Goal: Task Accomplishment & Management: Use online tool/utility

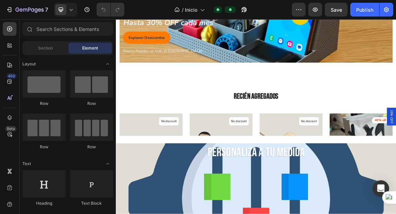
scroll to position [992, 0]
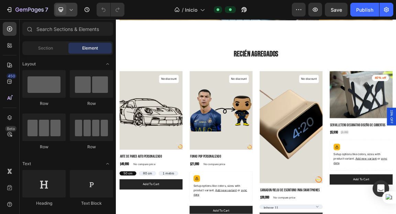
click at [66, 8] on div at bounding box center [65, 10] width 23 height 14
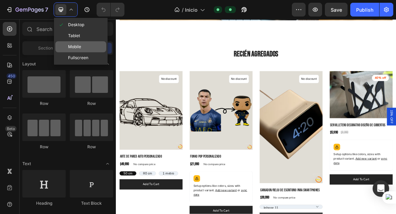
click at [76, 50] on span "Mobile" at bounding box center [74, 46] width 13 height 7
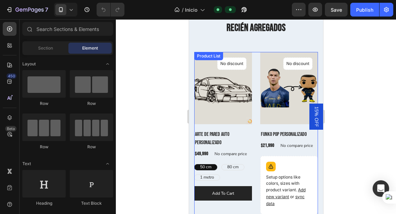
scroll to position [866, 0]
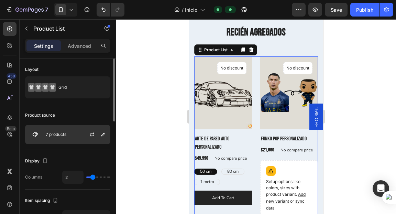
click at [71, 136] on div "7 products" at bounding box center [67, 134] width 85 height 19
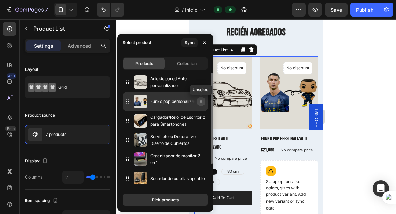
click at [200, 100] on icon "button" at bounding box center [200, 101] width 5 height 5
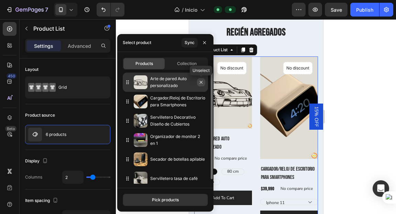
click at [202, 82] on icon "button" at bounding box center [200, 81] width 5 height 5
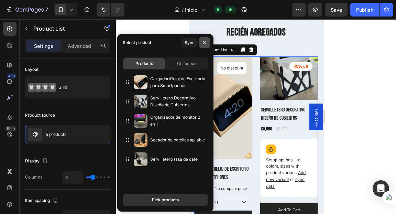
click at [205, 44] on icon "button" at bounding box center [204, 42] width 5 height 5
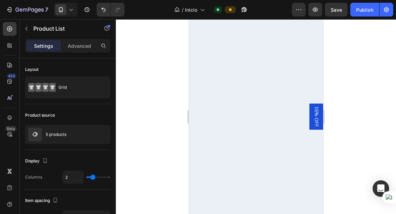
scroll to position [857, 0]
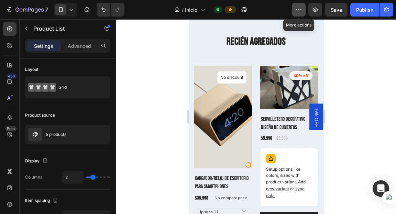
click at [295, 8] on icon "button" at bounding box center [298, 9] width 7 height 7
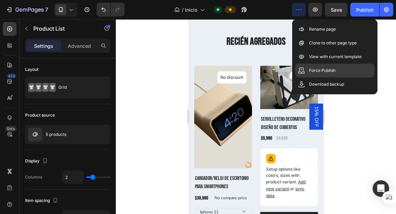
click at [328, 69] on p "Force Publish" at bounding box center [322, 70] width 26 height 7
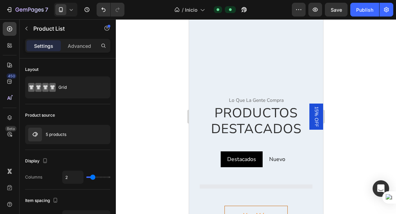
scroll to position [0, 0]
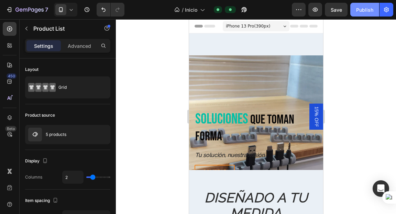
click at [370, 7] on div "Publish" at bounding box center [364, 9] width 17 height 7
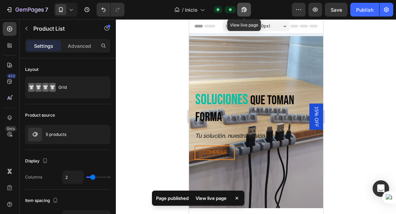
click at [241, 8] on icon "button" at bounding box center [243, 9] width 7 height 7
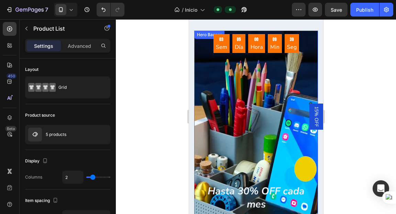
scroll to position [1081, 0]
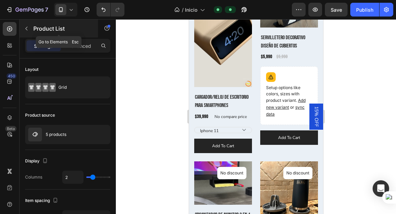
click at [30, 30] on button "button" at bounding box center [26, 28] width 11 height 11
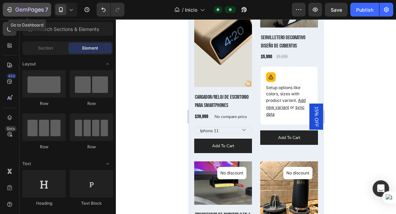
click at [8, 8] on icon "button" at bounding box center [9, 9] width 7 height 7
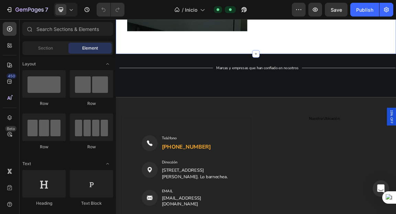
scroll to position [1981, 0]
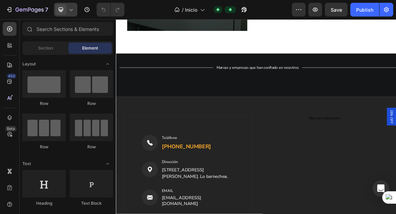
click at [65, 11] on span at bounding box center [60, 9] width 11 height 11
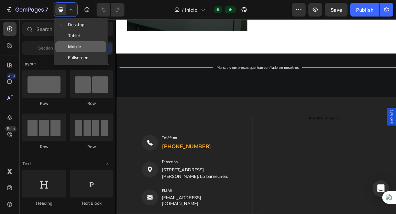
click at [82, 46] on div "Mobile" at bounding box center [80, 46] width 51 height 11
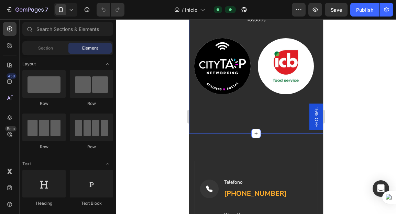
scroll to position [2106, 0]
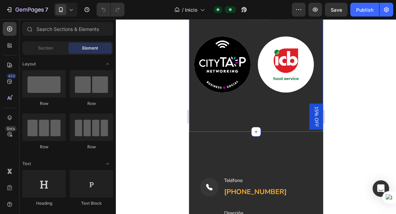
click at [281, 108] on div "Title Line Marcas y empresas que han confiado en nosotros Text Block Title Line…" at bounding box center [255, 47] width 134 height 170
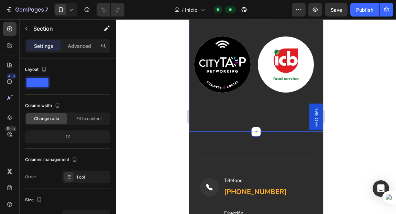
click at [168, 100] on div at bounding box center [256, 116] width 280 height 194
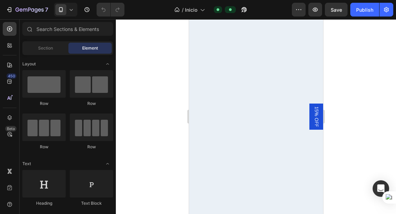
scroll to position [0, 0]
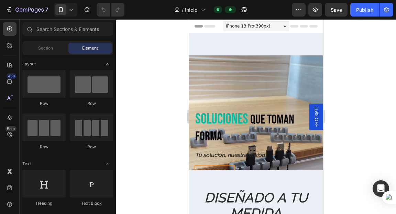
click at [255, 24] on span "iPhone 13 Pro ( 390 px)" at bounding box center [247, 26] width 44 height 7
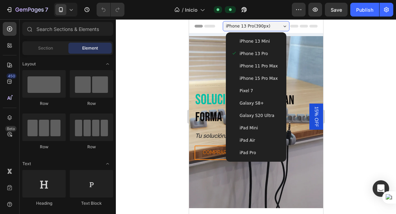
click at [253, 68] on span "iPhone 11 Pro Max" at bounding box center [258, 65] width 38 height 7
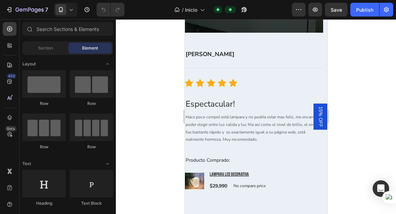
scroll to position [2041, 0]
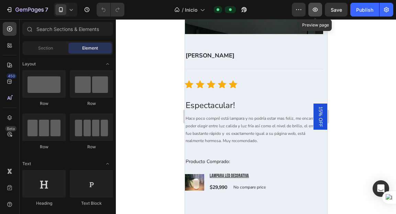
click at [318, 8] on icon "button" at bounding box center [314, 9] width 7 height 7
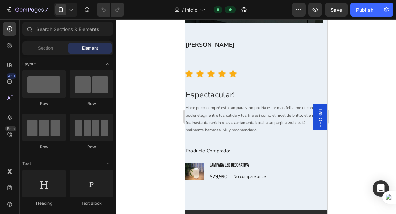
scroll to position [2069, 0]
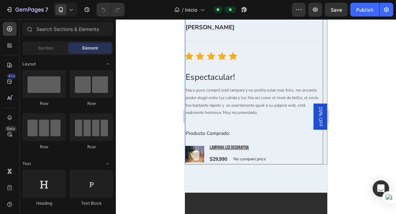
click at [273, 140] on div "Cecilia Text block Title Line Icon Icon Icon Icon Icon Icon List Hoz Espectacul…" at bounding box center [253, 93] width 138 height 142
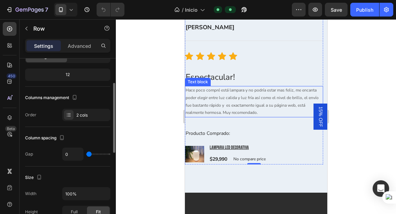
scroll to position [2030, 0]
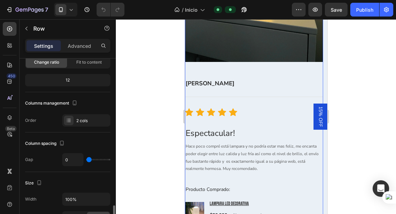
scroll to position [0, 0]
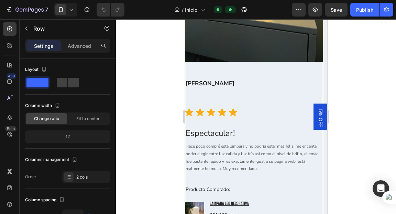
click at [366, 104] on div at bounding box center [256, 116] width 280 height 194
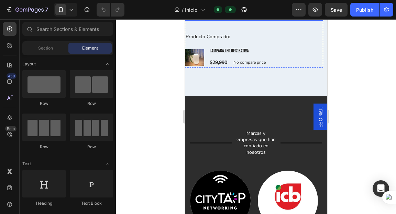
scroll to position [2167, 0]
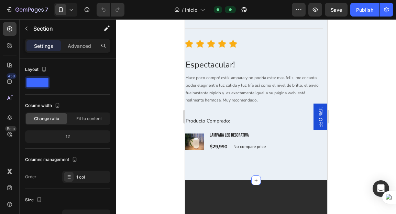
scroll to position [2075, 0]
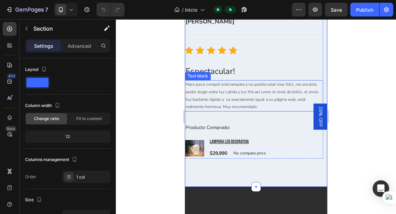
click at [262, 83] on p "Hace poco compré está lampara y no podría estar mas feliz, me encanta poder ele…" at bounding box center [253, 96] width 137 height 30
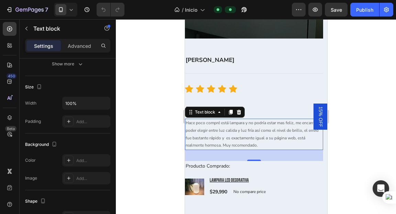
scroll to position [2019, 0]
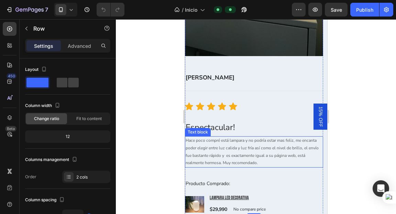
scroll to position [2062, 0]
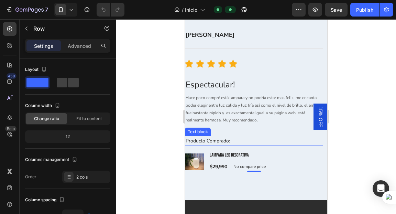
click at [298, 144] on p "Producto Comprado:" at bounding box center [253, 140] width 137 height 9
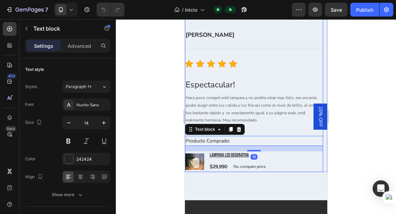
click at [299, 129] on div "Cecilia Text block Title Line Icon Icon Icon Icon Icon Icon List Hoz Espectacul…" at bounding box center [253, 101] width 138 height 142
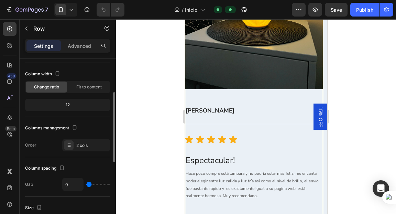
scroll to position [48, 0]
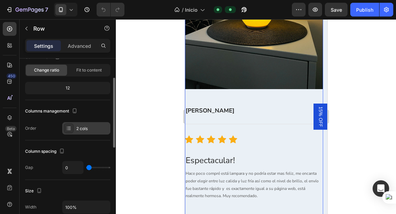
click at [81, 129] on div "2 cols" at bounding box center [92, 128] width 32 height 6
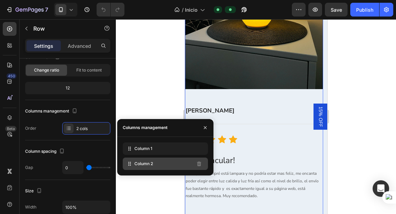
click at [142, 163] on span "Column 2" at bounding box center [143, 163] width 19 height 6
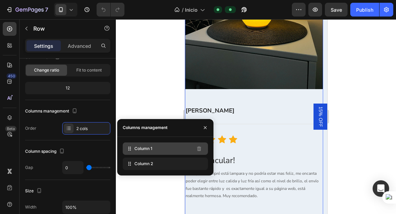
click at [150, 147] on span "Column 1" at bounding box center [143, 148] width 18 height 6
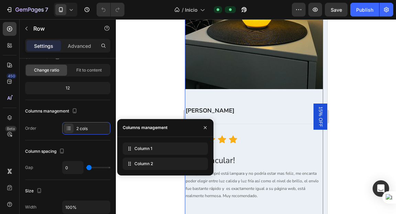
click at [152, 96] on div at bounding box center [256, 116] width 280 height 194
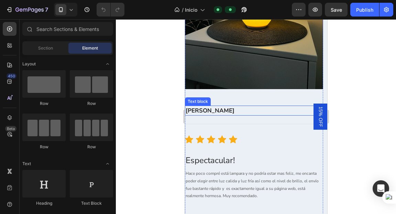
click at [231, 105] on div "[PERSON_NAME]" at bounding box center [253, 110] width 138 height 10
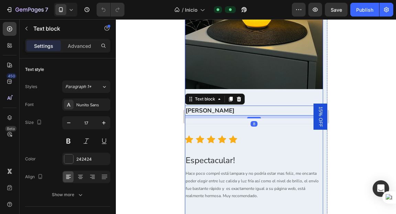
click at [267, 95] on div "Image" at bounding box center [253, 5] width 138 height 201
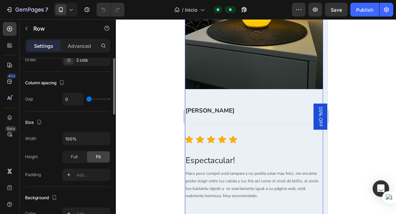
scroll to position [0, 0]
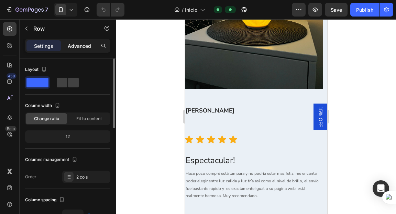
click at [77, 44] on p "Advanced" at bounding box center [79, 45] width 23 height 7
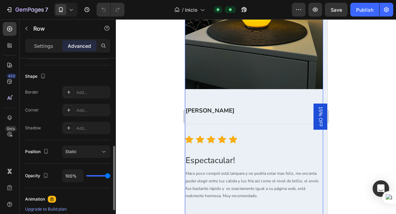
scroll to position [193, 0]
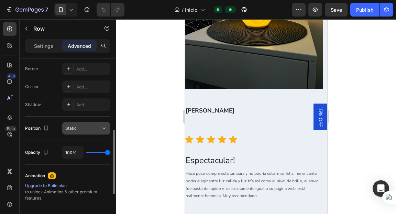
click at [88, 132] on button "Static" at bounding box center [86, 128] width 48 height 12
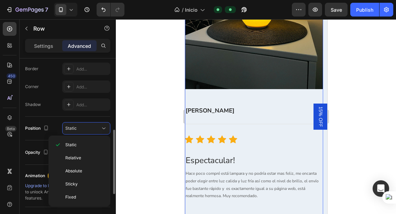
click at [37, 113] on div "Shape Border Add... Corner Add... Shadow Add..." at bounding box center [67, 79] width 85 height 75
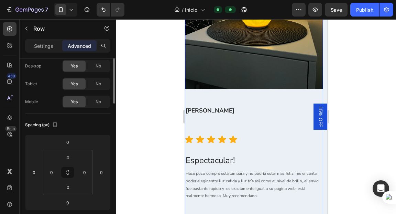
scroll to position [0, 0]
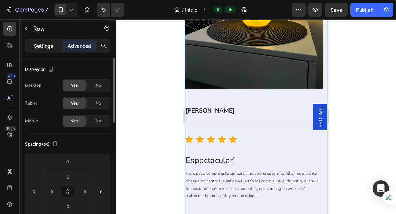
click at [33, 44] on div "Settings" at bounding box center [43, 45] width 34 height 11
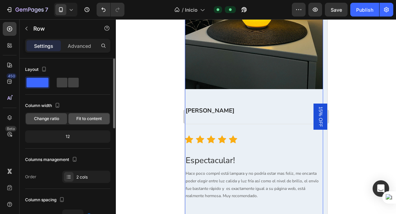
click at [85, 122] on div "Fit to content" at bounding box center [88, 118] width 41 height 11
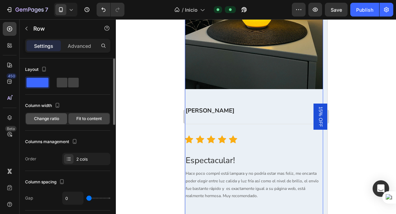
click at [38, 122] on div "Change ratio" at bounding box center [46, 118] width 41 height 11
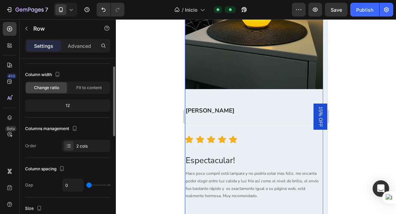
scroll to position [31, 0]
click at [68, 7] on icon at bounding box center [71, 9] width 7 height 7
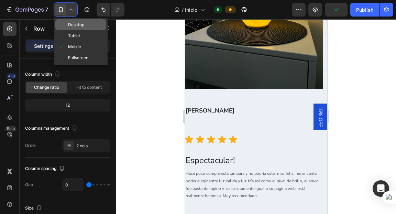
click at [71, 25] on span "Desktop" at bounding box center [76, 24] width 16 height 7
type input "62"
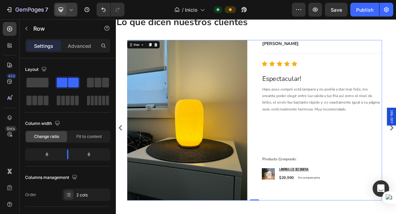
scroll to position [2038, 0]
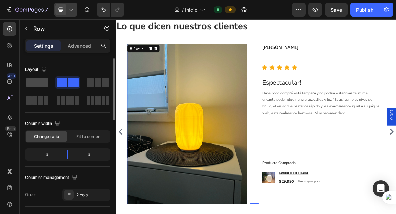
click at [31, 78] on span at bounding box center [37, 83] width 22 height 10
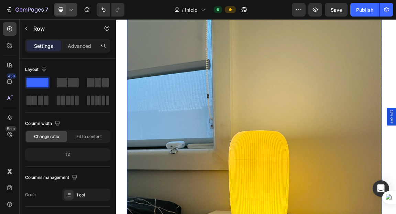
scroll to position [2135, 0]
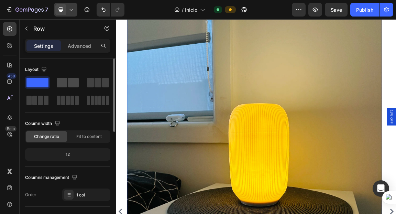
click at [65, 82] on span at bounding box center [62, 83] width 11 height 10
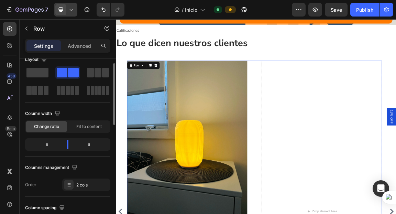
scroll to position [11, 0]
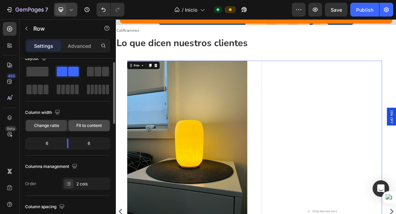
click at [82, 124] on span "Fit to content" at bounding box center [88, 125] width 25 height 6
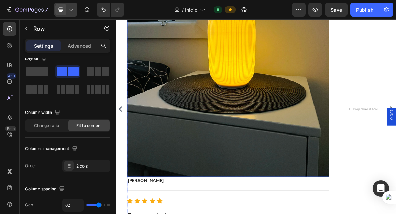
scroll to position [2241, 0]
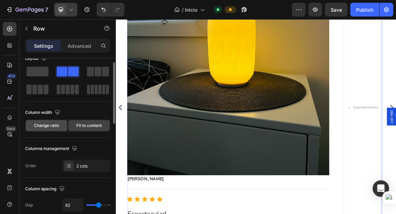
click at [38, 124] on span "Change ratio" at bounding box center [46, 125] width 25 height 6
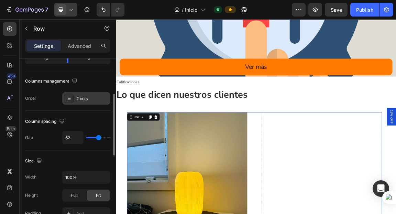
scroll to position [97, 0]
click at [76, 93] on div "2 cols" at bounding box center [86, 97] width 48 height 12
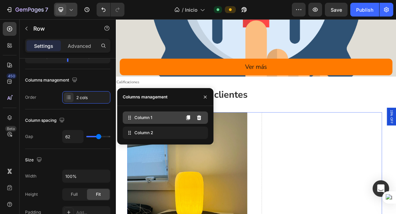
click at [147, 119] on span "Column 1" at bounding box center [143, 117] width 18 height 6
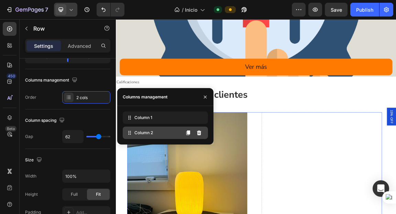
click at [151, 137] on div "Column 2" at bounding box center [165, 132] width 85 height 12
click at [190, 134] on icon at bounding box center [187, 132] width 5 height 5
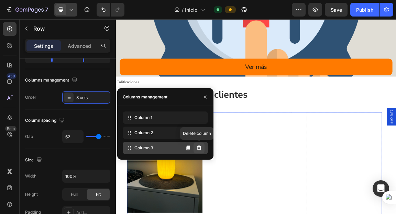
click at [198, 151] on button at bounding box center [198, 147] width 11 height 11
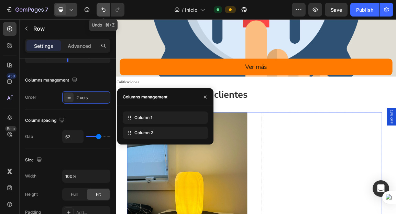
click at [102, 10] on icon "Undo/Redo" at bounding box center [103, 10] width 4 height 4
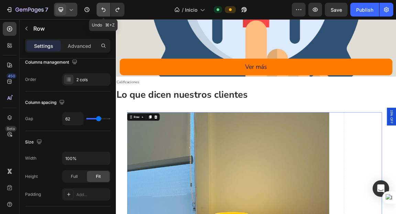
click at [102, 10] on icon "Undo/Redo" at bounding box center [103, 10] width 4 height 4
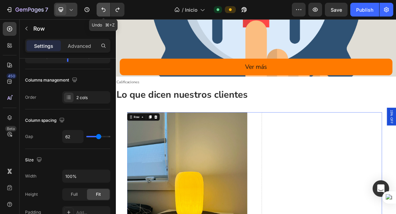
click at [102, 10] on icon "Undo/Redo" at bounding box center [103, 10] width 4 height 4
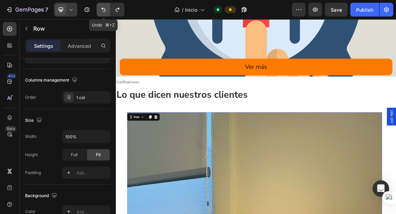
click at [102, 10] on icon "Undo/Redo" at bounding box center [103, 10] width 4 height 4
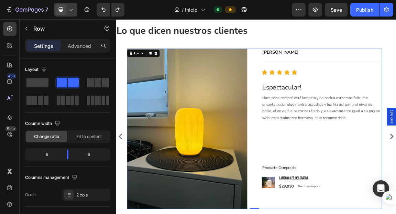
scroll to position [2030, 0]
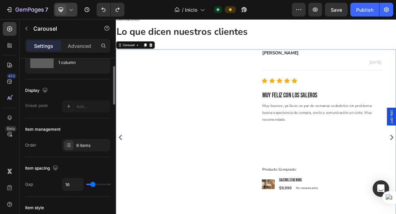
scroll to position [32, 0]
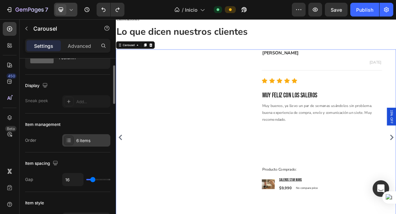
click at [77, 139] on div "6 items" at bounding box center [92, 140] width 32 height 6
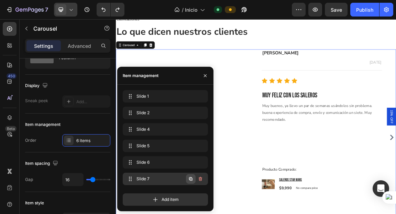
click at [190, 179] on icon "button" at bounding box center [190, 178] width 1 height 1
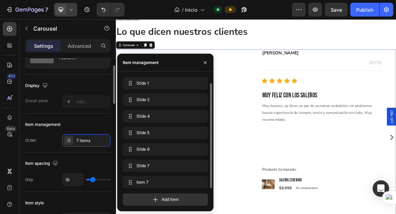
scroll to position [3, 0]
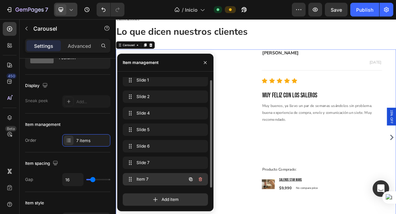
click at [147, 176] on span "Item 7" at bounding box center [155, 179] width 39 height 6
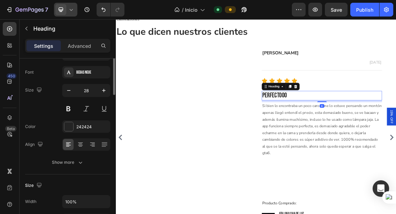
scroll to position [0, 0]
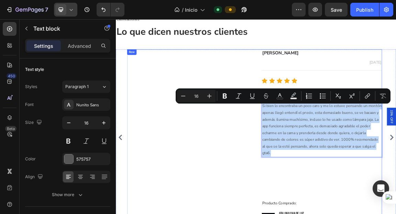
drag, startPoint x: 504, startPoint y: 206, endPoint x: 325, endPoint y: 145, distance: 189.2
click at [325, 144] on div "Image Mario Text block Text block 16 de Enero, 2025 Text block Row Title Line I…" at bounding box center [319, 193] width 375 height 258
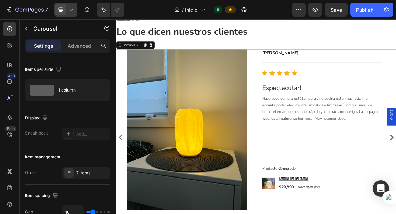
click at [123, 189] on icon "Carousel Back Arrow" at bounding box center [122, 193] width 8 height 8
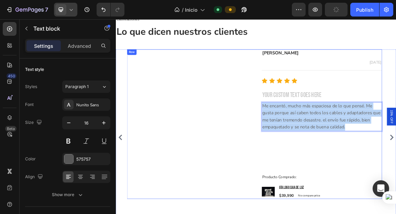
drag, startPoint x: 460, startPoint y: 180, endPoint x: 322, endPoint y: 149, distance: 141.6
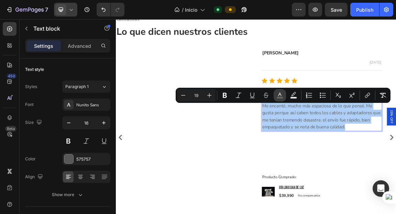
click at [285, 95] on button "color" at bounding box center [279, 95] width 12 height 12
type input "666666"
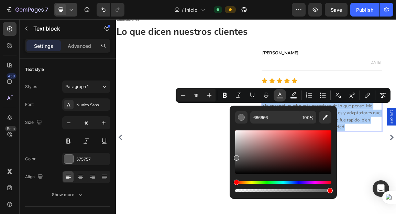
click at [285, 95] on button "color" at bounding box center [279, 95] width 12 height 12
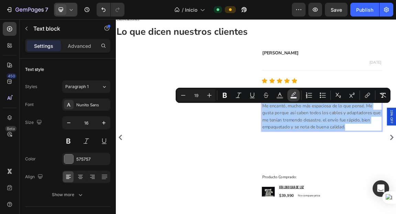
click at [297, 98] on button "color" at bounding box center [293, 95] width 12 height 12
type input "EAF0F6"
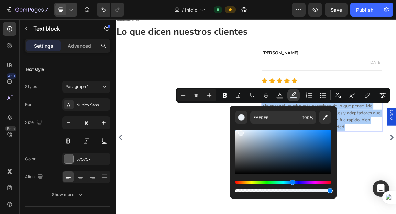
click at [297, 98] on button "color" at bounding box center [293, 95] width 12 height 12
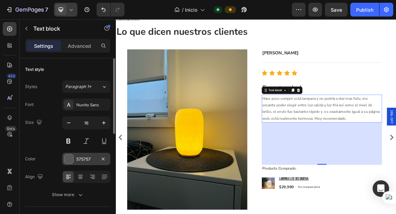
click at [75, 158] on div "575757" at bounding box center [86, 158] width 48 height 12
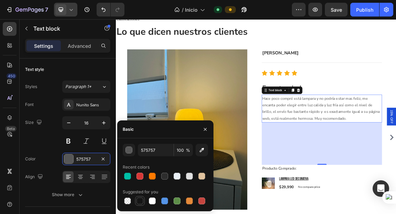
click at [141, 200] on div at bounding box center [139, 200] width 7 height 7
click at [101, 10] on icon "Undo/Redo" at bounding box center [103, 9] width 7 height 7
type input "575757"
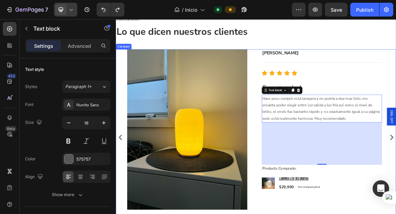
click at [122, 189] on icon "Carousel Back Arrow" at bounding box center [121, 193] width 5 height 8
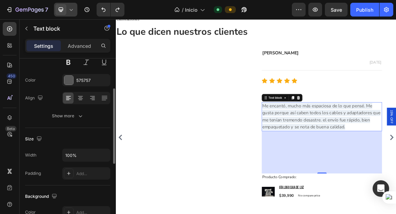
scroll to position [79, 0]
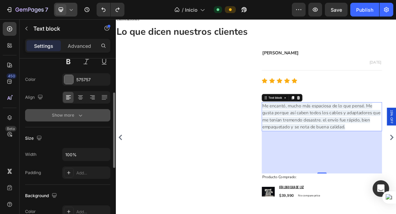
click at [67, 112] on div "Show more" at bounding box center [68, 115] width 32 height 7
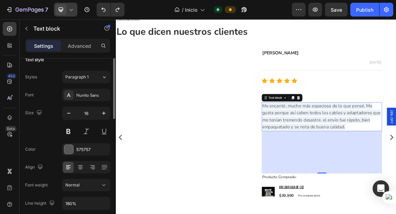
scroll to position [7, 0]
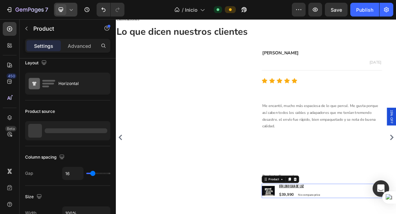
scroll to position [0, 0]
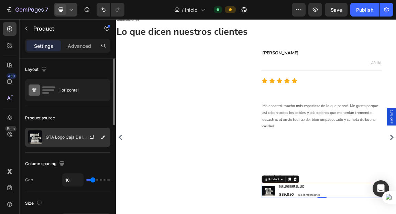
click at [72, 137] on p "GTA Logo Caja De Luz" at bounding box center [68, 137] width 44 height 5
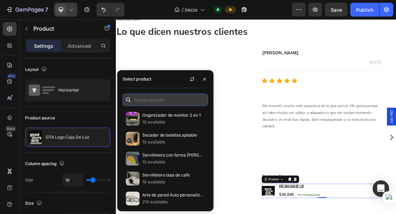
click at [155, 102] on input "text" at bounding box center [165, 99] width 85 height 12
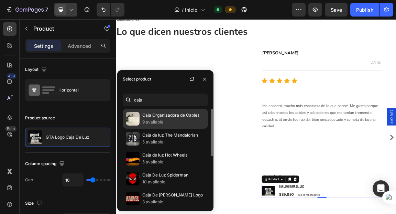
click at [157, 123] on p "9 available" at bounding box center [173, 121] width 62 height 7
type input "caja"
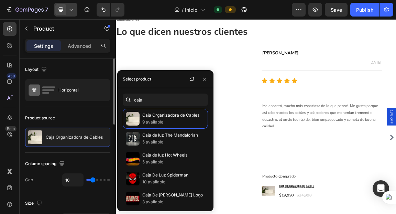
click at [73, 123] on div "Product source" at bounding box center [67, 117] width 85 height 11
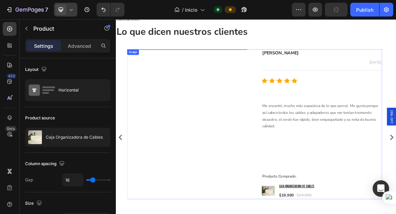
click at [221, 64] on img at bounding box center [220, 64] width 177 height 0
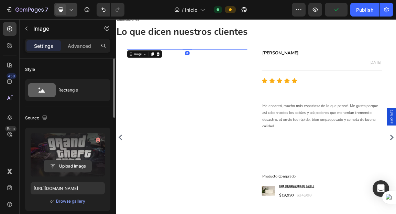
click at [62, 165] on input "file" at bounding box center [67, 166] width 47 height 12
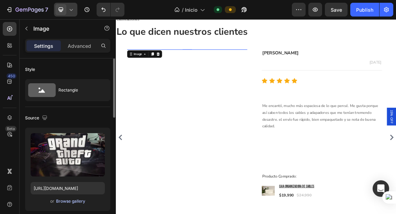
click at [75, 200] on div "Browse gallery" at bounding box center [70, 201] width 29 height 6
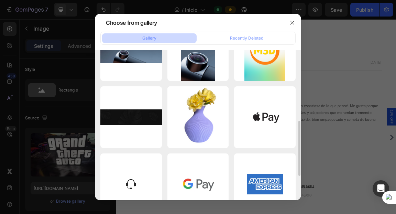
scroll to position [194, 0]
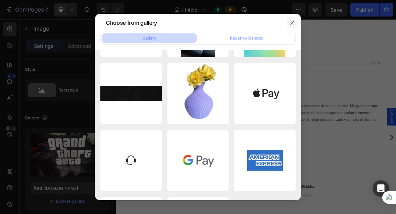
click at [291, 24] on icon "button" at bounding box center [292, 23] width 4 height 4
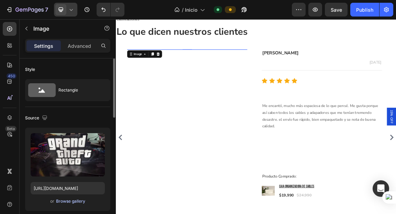
click at [69, 201] on div "Browse gallery" at bounding box center [70, 201] width 29 height 6
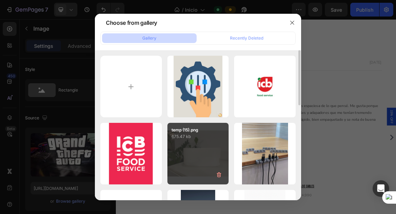
click at [207, 142] on div "temp (15).png 675.47 kb" at bounding box center [197, 153] width 61 height 61
type input "https://cdn.shopify.com/s/files/1/0640/0924/0746/files/gempages_554439953539400…"
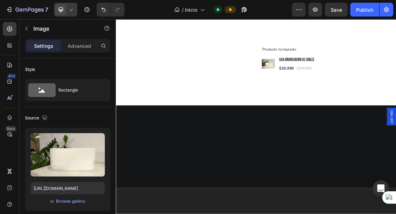
scroll to position [1999, 0]
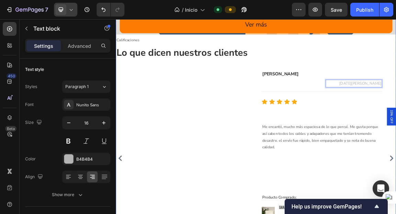
click at [395, 83] on div "Personaliza a tu medida Heading Ver más Button Hero Banner Calificaciones Text …" at bounding box center [322, 94] width 412 height 516
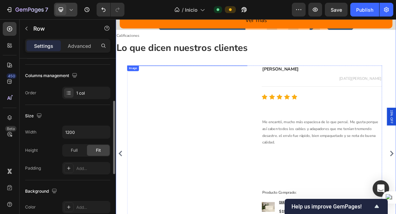
scroll to position [1980, 0]
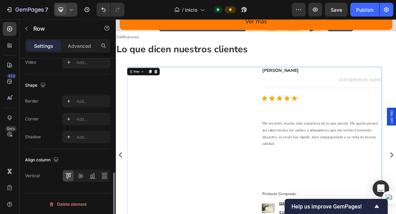
scroll to position [2035, 0]
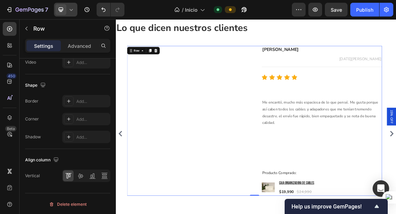
click at [260, 213] on div "Image" at bounding box center [220, 168] width 177 height 220
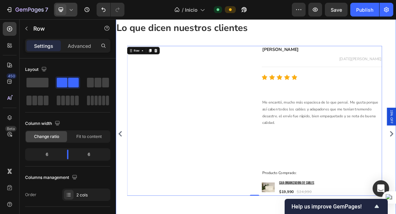
scroll to position [1982, 0]
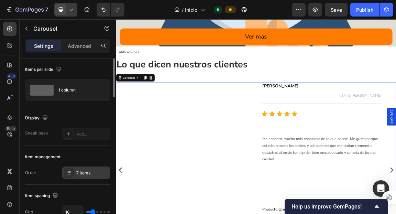
click at [72, 174] on div at bounding box center [69, 173] width 10 height 10
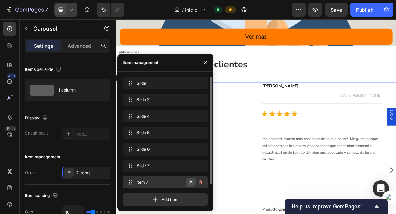
click at [188, 182] on icon "button" at bounding box center [190, 181] width 5 height 5
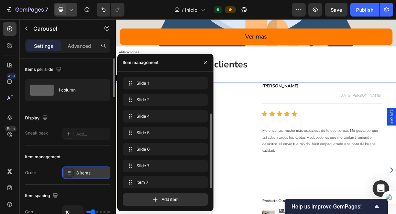
scroll to position [20, 0]
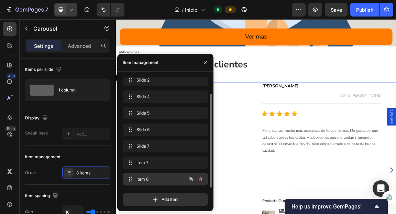
click at [157, 177] on span "Item 8" at bounding box center [155, 179] width 39 height 6
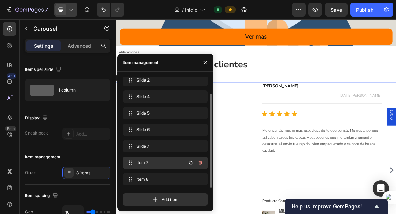
click at [156, 162] on span "Item 7" at bounding box center [155, 162] width 39 height 6
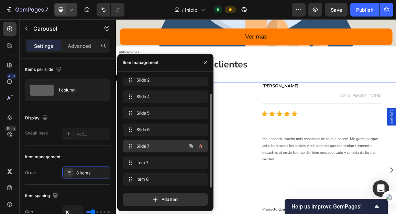
click at [159, 149] on div "Slide 7 Slide 7" at bounding box center [155, 146] width 60 height 10
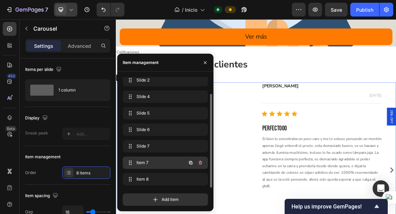
click at [159, 167] on div "Item 7 Item 7" at bounding box center [165, 162] width 85 height 12
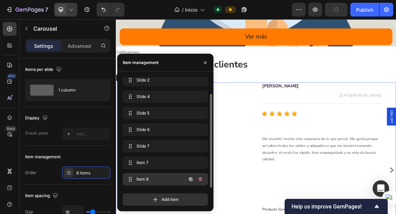
click at [158, 176] on span "Item 8" at bounding box center [155, 179] width 39 height 6
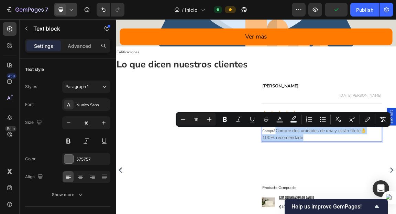
drag, startPoint x: 352, startPoint y: 181, endPoint x: 393, endPoint y: 194, distance: 43.8
click at [185, 120] on icon "Editor contextual toolbar" at bounding box center [183, 119] width 7 height 7
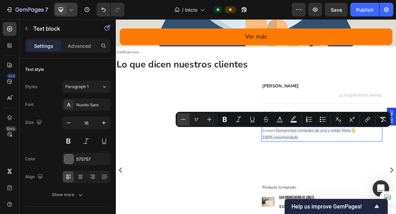
click at [185, 120] on icon "Editor contextual toolbar" at bounding box center [183, 119] width 7 height 7
type input "16"
click at [281, 122] on rect "Editor contextual toolbar" at bounding box center [279, 122] width 7 height 2
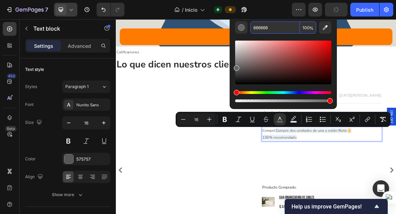
click at [278, 30] on input "666666" at bounding box center [274, 27] width 49 height 12
type input "575757"
click at [244, 35] on div "Editor contextual toolbar" at bounding box center [283, 69] width 96 height 70
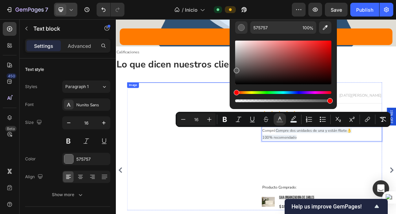
click at [186, 112] on img at bounding box center [220, 112] width 177 height 0
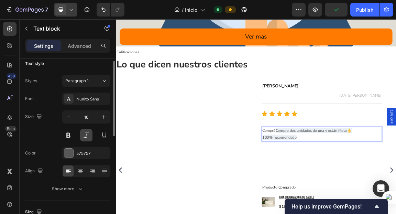
click at [85, 134] on button at bounding box center [86, 135] width 12 height 12
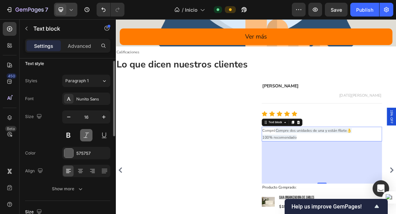
click at [82, 134] on button at bounding box center [86, 135] width 12 height 12
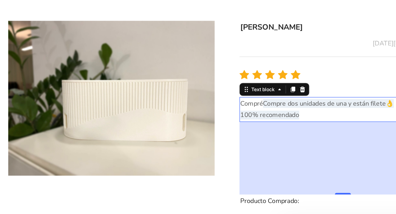
click at [225, 75] on span "Compre dos unidades de una y están filete👌" at bounding box center [280, 76] width 112 height 8
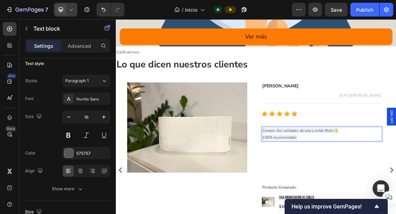
click at [360, 184] on span "Compre dos unidades de una y están filete👌" at bounding box center [387, 183] width 112 height 8
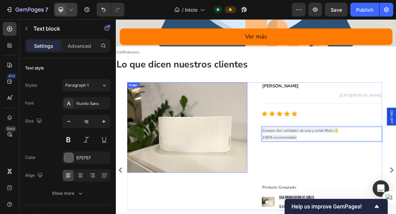
scroll to position [2007, 0]
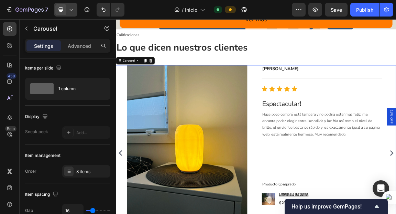
scroll to position [0, 0]
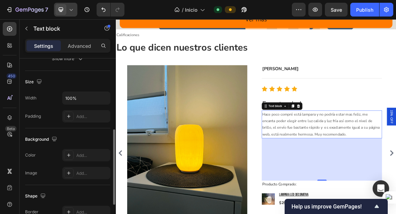
scroll to position [231, 0]
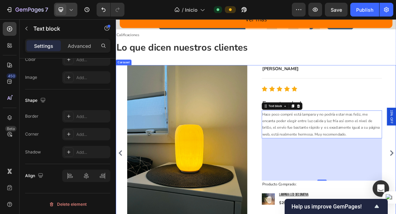
click at [123, 212] on icon "Carousel Back Arrow" at bounding box center [121, 216] width 5 height 8
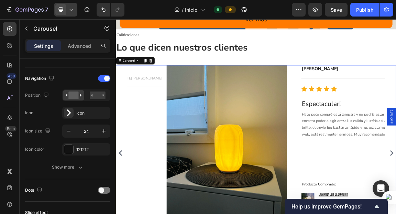
scroll to position [0, 0]
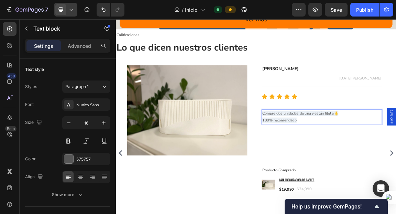
click at [354, 158] on span "Compre dos unidades de una y están filete👌" at bounding box center [387, 158] width 112 height 8
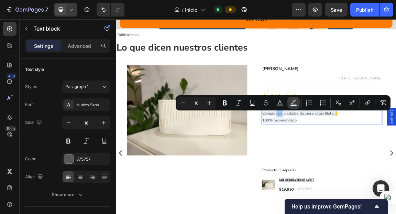
click at [294, 100] on icon "Editor contextual toolbar" at bounding box center [293, 102] width 7 height 7
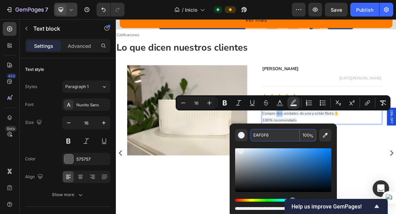
click at [275, 134] on input "EAF0F6" at bounding box center [274, 135] width 49 height 12
click at [241, 136] on div "Editor contextual toolbar" at bounding box center [241, 134] width 7 height 7
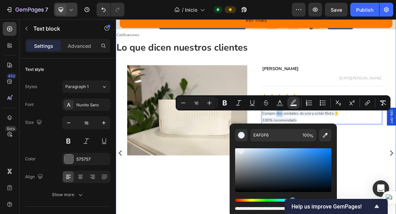
click at [321, 84] on div "Personaliza a tu medida Heading Ver más Button Hero Banner Calificaciones Text …" at bounding box center [322, 86] width 412 height 516
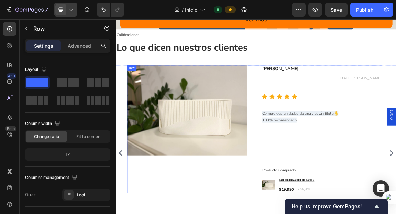
click at [218, 213] on div "Image" at bounding box center [220, 181] width 177 height 188
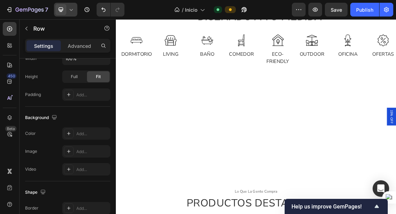
scroll to position [242, 0]
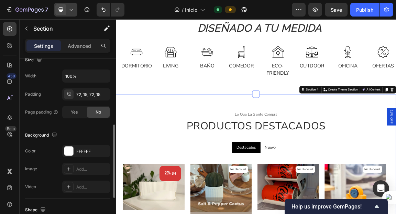
scroll to position [166, 0]
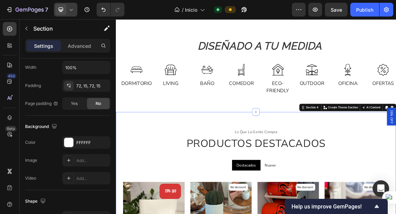
scroll to position [197, 0]
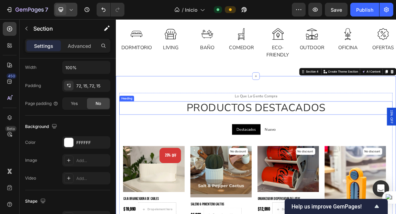
click at [174, 153] on h2 "productos destacados" at bounding box center [322, 150] width 402 height 20
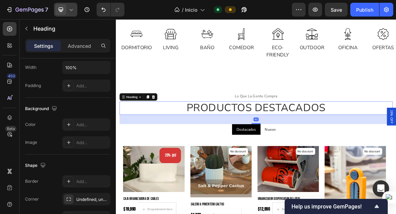
scroll to position [0, 0]
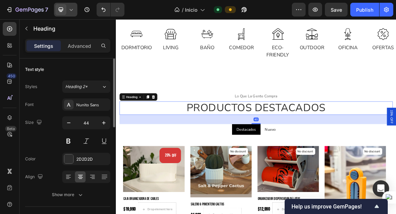
click at [178, 170] on div "40" at bounding box center [322, 167] width 402 height 14
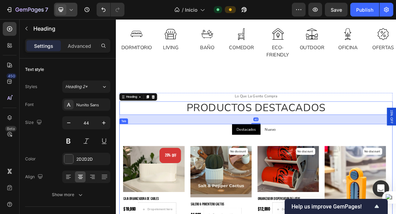
click at [182, 188] on ul "Destacados Nuevo" at bounding box center [322, 181] width 402 height 16
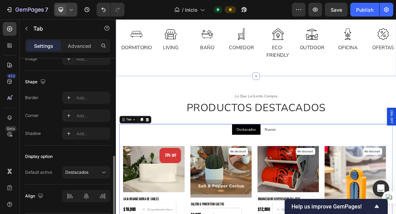
scroll to position [0, 0]
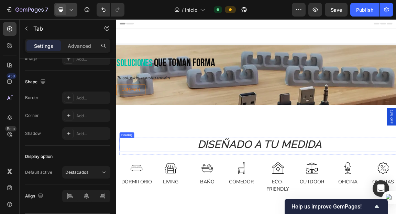
click at [173, 206] on h2 "diseñado a tu medida" at bounding box center [327, 204] width 412 height 20
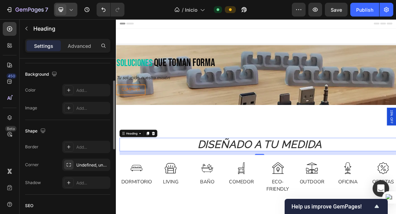
scroll to position [270, 0]
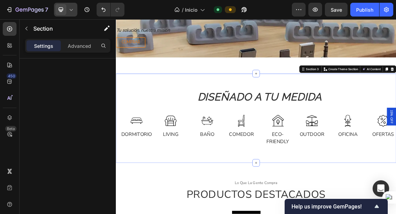
scroll to position [99, 0]
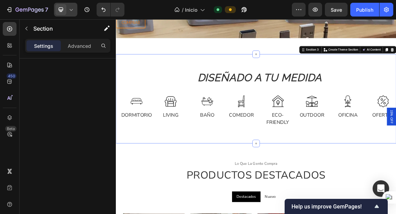
click at [213, 187] on div "diseñado a tu medida Heading Row Image Dormitorio Text Image Living Text Row Im…" at bounding box center [322, 136] width 412 height 131
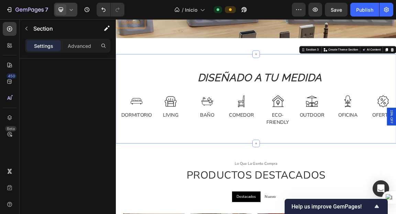
scroll to position [142, 0]
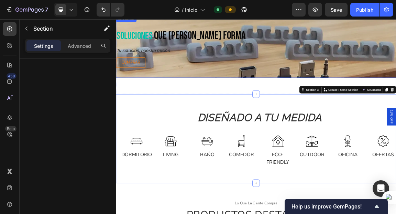
scroll to position [28, 0]
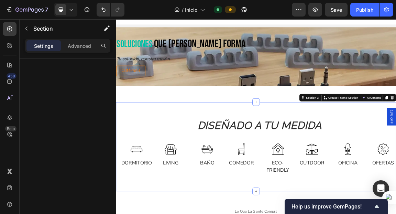
click at [174, 162] on div "diseñado a tu medida Heading Row Image Dormitorio Text Image Living Text Row Im…" at bounding box center [322, 206] width 412 height 131
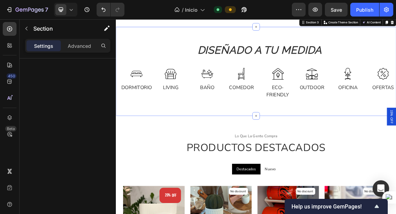
scroll to position [159, 0]
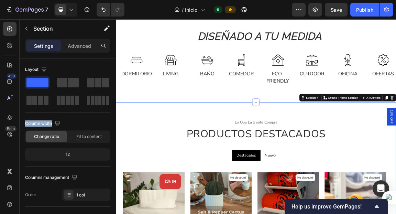
drag, startPoint x: 76, startPoint y: 125, endPoint x: 75, endPoint y: 118, distance: 6.2
click at [76, 118] on div "Column width" at bounding box center [67, 123] width 85 height 11
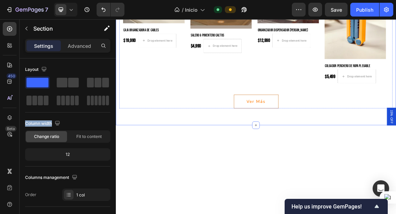
scroll to position [452, 0]
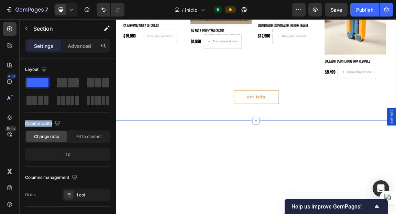
click at [243, 157] on div "lo que la gente compra Text productos destacados Heading Destacados Nuevo 20% O…" at bounding box center [322, 8] width 412 height 320
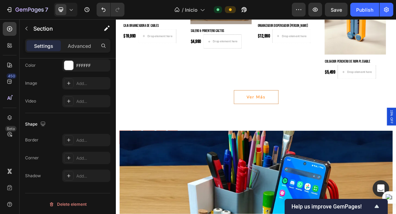
scroll to position [525, 0]
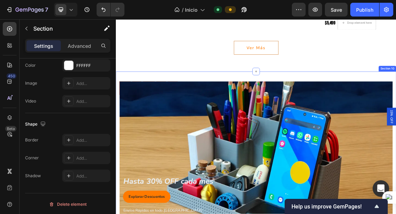
click at [248, 99] on div "00 Sem 00 Día 00 Hora 00 Min 00 Seg CountDown Timer 00 Sem 00 Día 00 Hora 00 Mi…" at bounding box center [322, 213] width 412 height 235
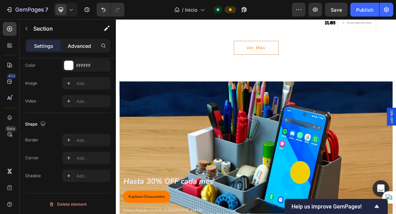
click at [82, 45] on p "Advanced" at bounding box center [79, 45] width 23 height 7
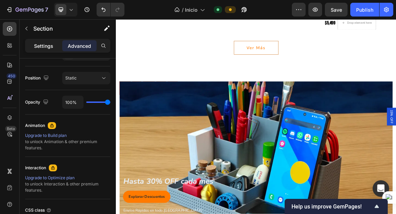
click at [41, 45] on p "Settings" at bounding box center [43, 45] width 19 height 7
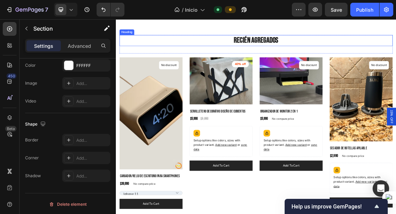
scroll to position [917, 0]
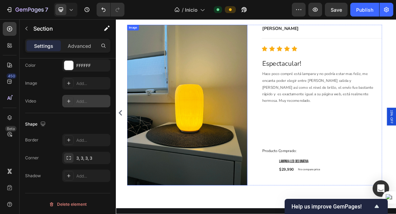
scroll to position [1761, 0]
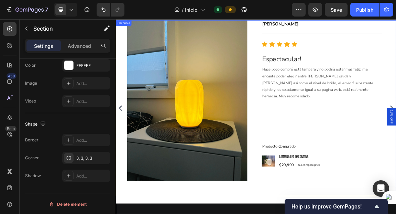
click at [125, 146] on icon "Carousel Back Arrow" at bounding box center [122, 150] width 8 height 8
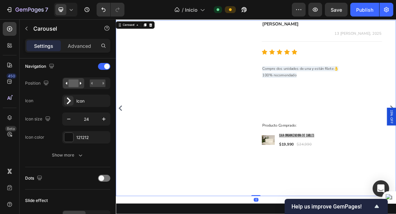
scroll to position [0, 0]
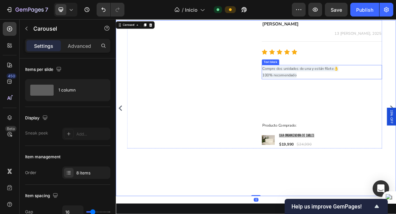
click at [377, 94] on span "Compre dos unidades de una y están filete👌" at bounding box center [387, 92] width 112 height 8
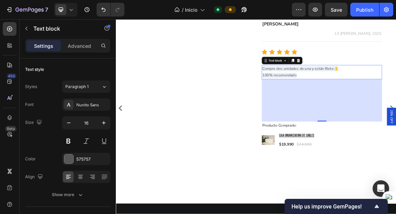
click at [68, 67] on div "Text style" at bounding box center [67, 69] width 85 height 11
drag, startPoint x: 68, startPoint y: 67, endPoint x: 67, endPoint y: 73, distance: 6.2
click at [67, 73] on div "Text style" at bounding box center [67, 69] width 85 height 11
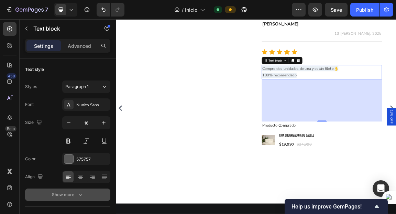
click at [83, 195] on icon "button" at bounding box center [80, 194] width 7 height 7
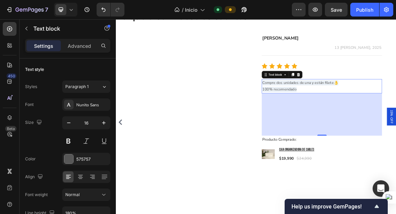
scroll to position [1735, 0]
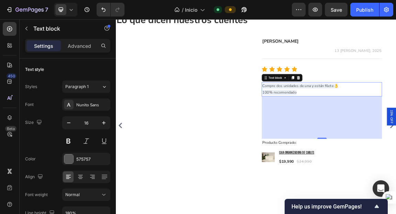
click at [362, 119] on span "Compre dos unidades de una y están filete👌" at bounding box center [387, 118] width 112 height 8
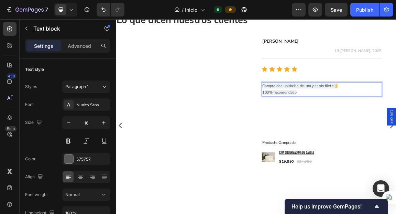
click at [364, 117] on span "Compre dos unidades de una y están filete👌" at bounding box center [387, 118] width 112 height 8
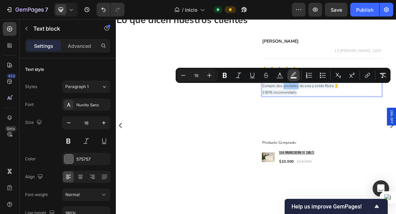
click at [294, 76] on icon "Editor contextual toolbar" at bounding box center [293, 75] width 7 height 7
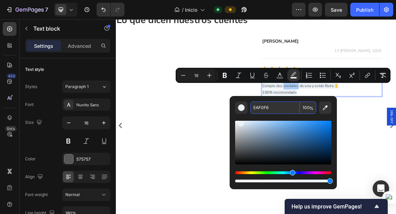
click at [280, 104] on input "EAF0F6" at bounding box center [274, 107] width 49 height 12
type input "FFFFFF"
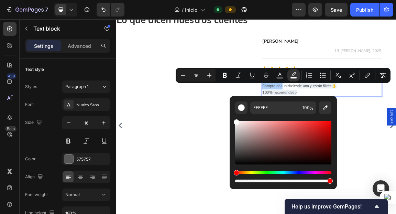
click at [248, 115] on div "Editor contextual toolbar" at bounding box center [283, 149] width 96 height 70
click at [336, 114] on span "Compre dos" at bounding box center [346, 118] width 30 height 8
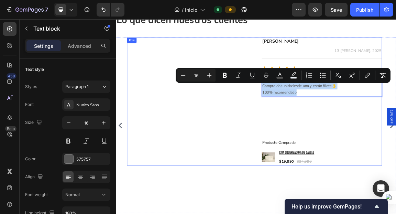
drag, startPoint x: 389, startPoint y: 127, endPoint x: 327, endPoint y: 110, distance: 64.0
click at [327, 110] on div "Image Jose I.M. Text block Text block 13 de Agosto, 2025 Text block Row Title L…" at bounding box center [319, 140] width 375 height 188
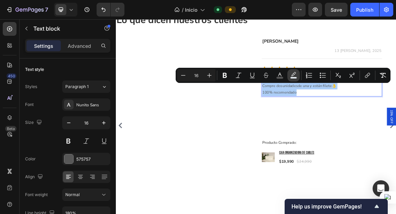
click at [292, 77] on rect "Editor contextual toolbar" at bounding box center [293, 78] width 7 height 2
type input "EAF0F6"
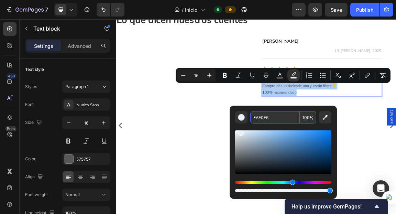
click at [270, 117] on input "EAF0F6" at bounding box center [274, 117] width 49 height 12
type input "FFFFFF"
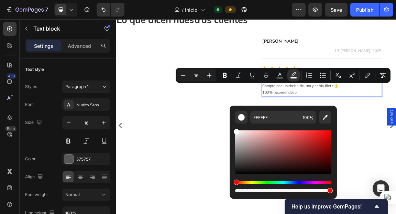
click at [242, 125] on div "Editor contextual toolbar" at bounding box center [283, 158] width 96 height 70
click at [351, 62] on div "Text block" at bounding box center [371, 65] width 83 height 11
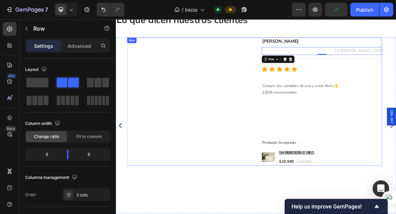
scroll to position [1715, 0]
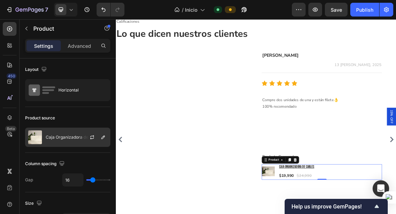
click at [56, 135] on p "Caja Organizadora de Cables" at bounding box center [74, 137] width 57 height 5
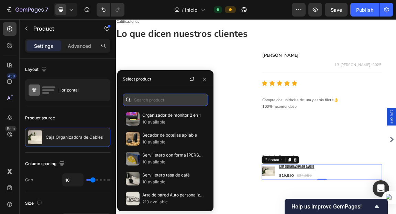
click at [164, 97] on input "text" at bounding box center [165, 99] width 85 height 12
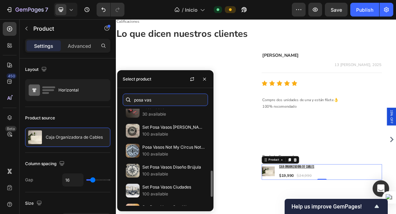
scroll to position [259, 0]
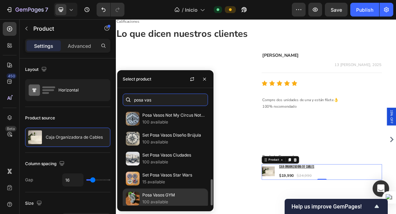
type input "posa vas"
click at [158, 200] on p "100 available" at bounding box center [173, 201] width 62 height 7
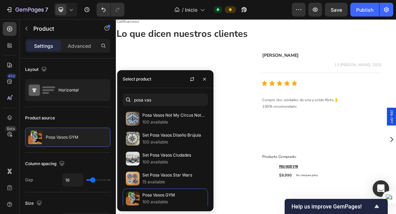
click at [80, 111] on div "Product source Posa Vasos GYM" at bounding box center [67, 130] width 85 height 46
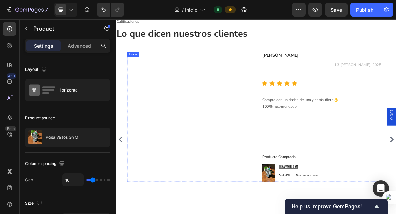
click at [201, 67] on img at bounding box center [220, 67] width 177 height 0
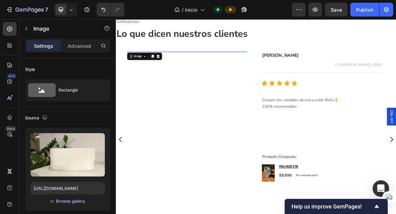
click at [72, 199] on div "Browse gallery" at bounding box center [70, 201] width 29 height 6
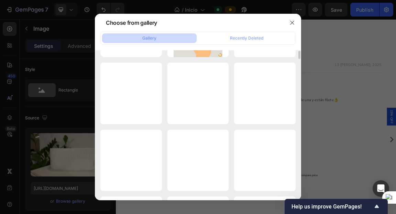
scroll to position [0, 0]
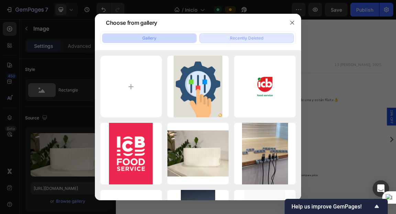
click at [252, 34] on button "Recently Deleted" at bounding box center [246, 38] width 94 height 10
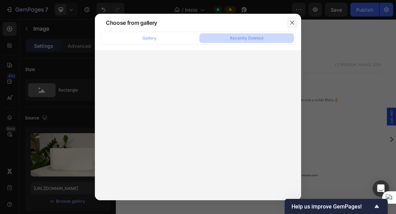
click at [289, 22] on icon "button" at bounding box center [291, 22] width 5 height 5
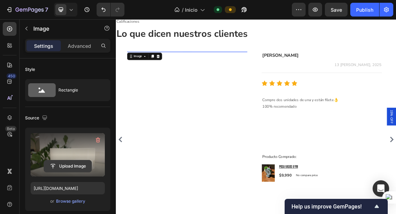
click at [62, 164] on input "file" at bounding box center [67, 166] width 47 height 12
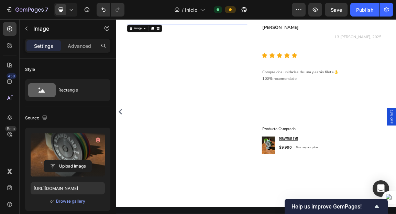
scroll to position [1741, 0]
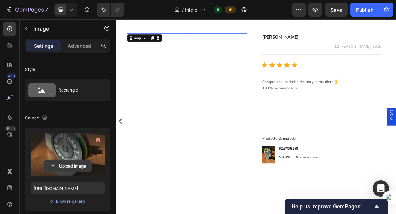
click at [57, 167] on input "file" at bounding box center [67, 166] width 47 height 12
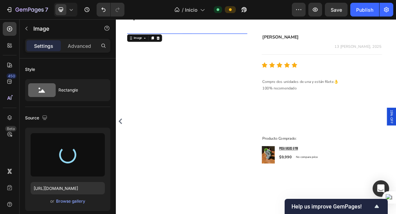
type input "https://cdn.shopify.com/s/files/1/0640/0924/0746/files/gempages_554439953539400…"
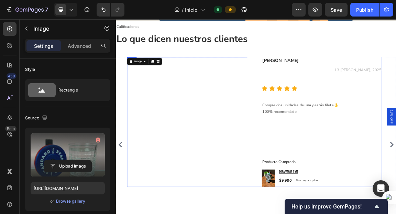
scroll to position [1718, 0]
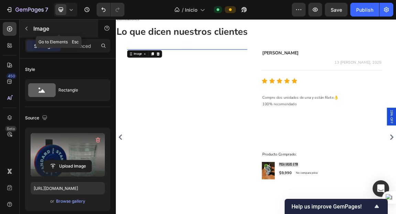
click at [28, 27] on icon "button" at bounding box center [26, 28] width 5 height 5
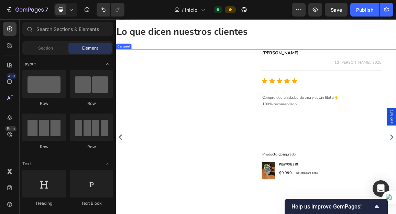
click at [124, 146] on div "Image Cecilia Text block Title Line Icon Icon Icon Icon Icon Icon List Hoz Espe…" at bounding box center [322, 193] width 412 height 258
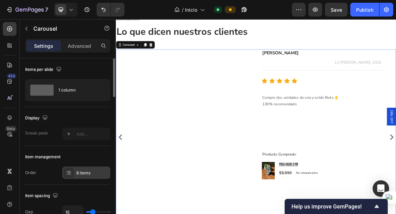
click at [73, 172] on div at bounding box center [69, 173] width 10 height 10
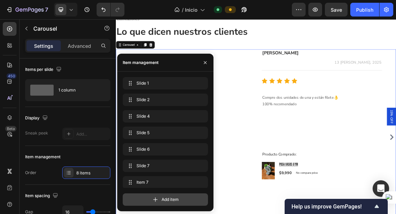
click at [148, 196] on div "Add item" at bounding box center [165, 199] width 85 height 12
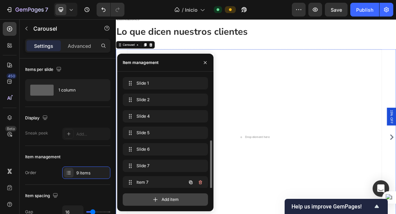
scroll to position [36, 0]
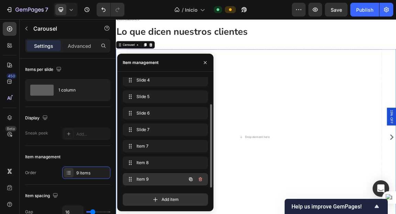
click at [160, 180] on span "Item 9" at bounding box center [155, 179] width 39 height 6
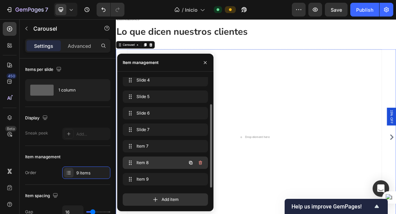
click at [165, 160] on span "Item 8" at bounding box center [155, 162] width 39 height 6
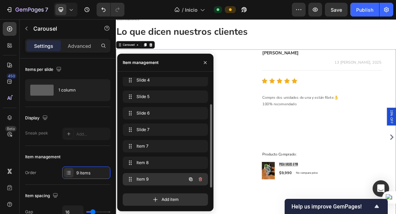
click at [162, 180] on span "Item 9" at bounding box center [155, 179] width 39 height 6
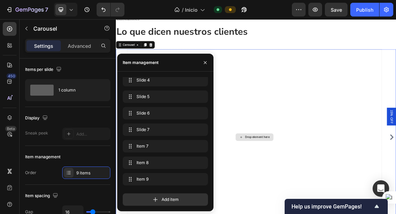
click at [333, 191] on div "Drop element here" at bounding box center [320, 192] width 56 height 11
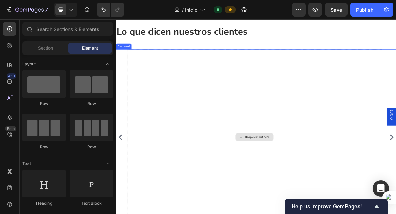
click at [345, 175] on div "Drop element here" at bounding box center [319, 193] width 375 height 258
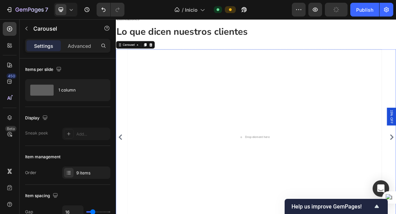
click at [123, 213] on div "Image Cecilia Text block Title Line Icon Icon Icon Icon Icon Icon List Hoz Espe…" at bounding box center [322, 193] width 412 height 258
click at [123, 198] on div "Image Cecilia Text block Title Line Icon Icon Icon Icon Icon Icon List Hoz Espe…" at bounding box center [322, 193] width 412 height 258
click at [83, 172] on div "9 items" at bounding box center [92, 173] width 32 height 6
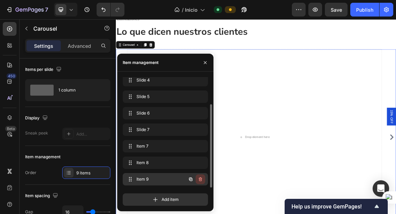
click at [202, 179] on icon "button" at bounding box center [199, 178] width 5 height 5
click at [202, 179] on div "Delete" at bounding box center [195, 179] width 13 height 6
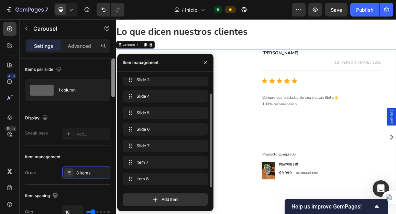
scroll to position [20, 0]
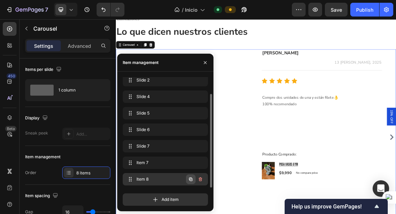
click at [189, 179] on icon "button" at bounding box center [190, 178] width 3 height 3
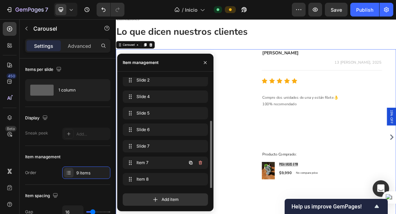
scroll to position [36, 0]
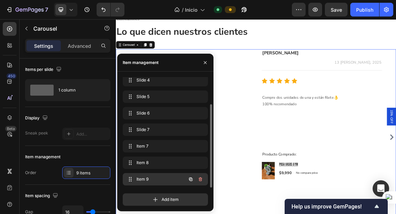
click at [155, 177] on span "Item 9" at bounding box center [155, 179] width 39 height 6
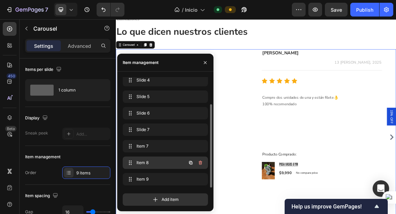
click at [155, 165] on div "Item 8 Item 8" at bounding box center [155, 163] width 60 height 10
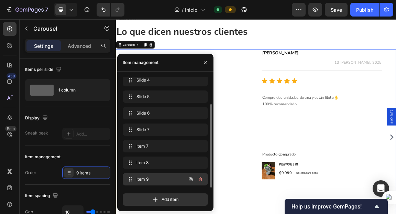
click at [157, 181] on span "Item 9" at bounding box center [155, 179] width 39 height 6
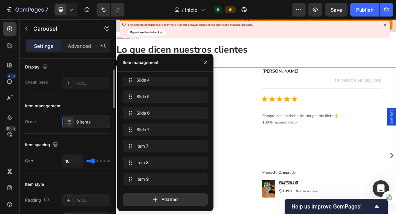
scroll to position [51, 0]
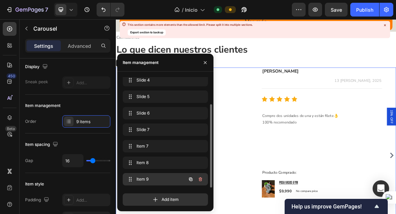
click at [155, 181] on span "Item 9" at bounding box center [155, 179] width 39 height 6
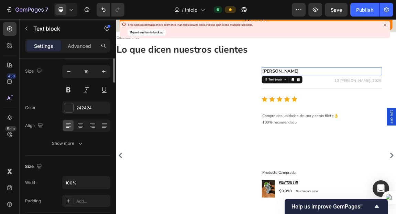
scroll to position [0, 0]
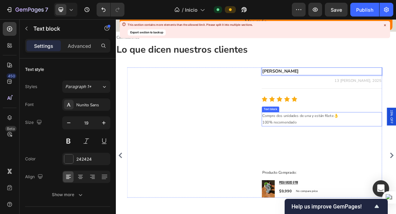
scroll to position [1701, 0]
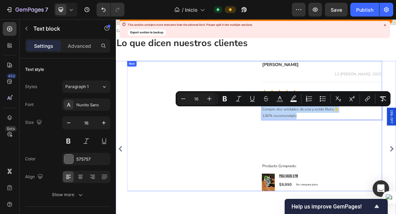
drag, startPoint x: 387, startPoint y: 161, endPoint x: 326, endPoint y: 149, distance: 62.3
click at [326, 147] on div "Image Pato G. Text block Text block 13 de Agosto, 2025 Text block Row Title Lin…" at bounding box center [319, 176] width 375 height 191
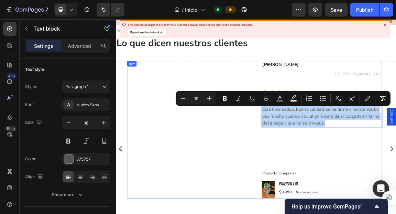
drag, startPoint x: 434, startPoint y: 172, endPoint x: 318, endPoint y: 149, distance: 118.3
click at [317, 149] on div "Image Pato G. Text block Text block 13 de Agosto, 2025 Text block Row Title Lin…" at bounding box center [319, 182] width 375 height 202
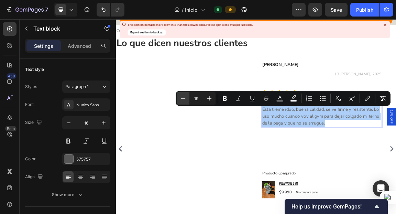
click at [182, 96] on icon "Editor contextual toolbar" at bounding box center [183, 98] width 7 height 7
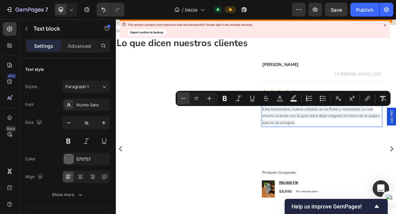
click at [182, 96] on icon "Editor contextual toolbar" at bounding box center [183, 98] width 7 height 7
type input "16"
click at [296, 98] on icon "Editor contextual toolbar" at bounding box center [293, 98] width 7 height 7
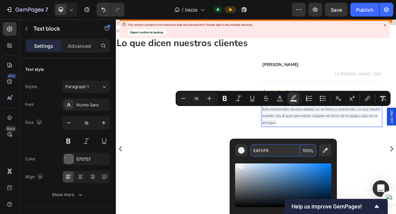
click at [278, 148] on input "EAF0F6" at bounding box center [274, 150] width 49 height 12
type input "FFFFFF"
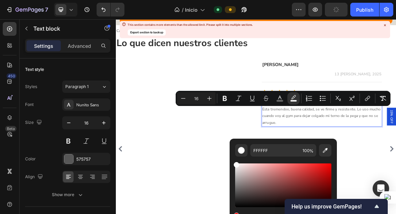
click at [291, 159] on div "Editor contextual toolbar" at bounding box center [283, 191] width 96 height 70
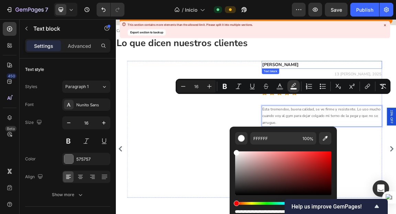
scroll to position [1719, 0]
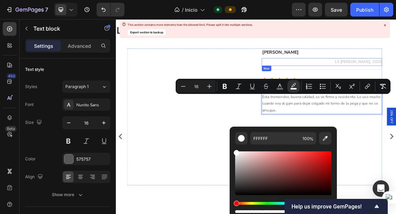
click at [388, 86] on div "Text block" at bounding box center [371, 82] width 83 height 11
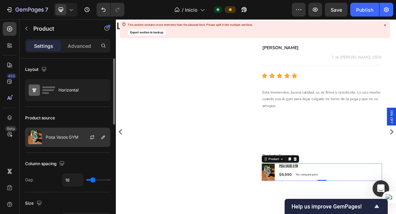
click at [75, 136] on p "Posa Vasos GYM" at bounding box center [62, 137] width 33 height 5
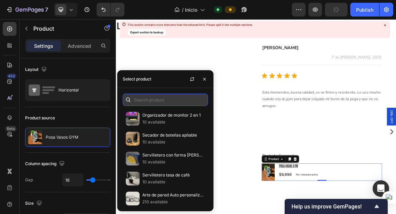
click at [166, 96] on input "text" at bounding box center [165, 99] width 85 height 12
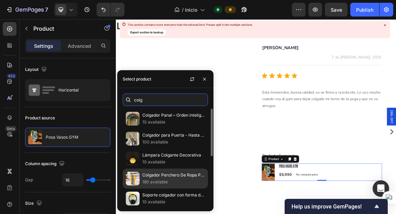
type input "colg"
click at [161, 179] on p "180 available" at bounding box center [173, 181] width 62 height 7
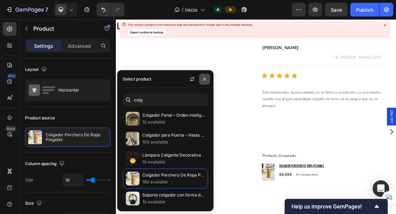
click at [206, 80] on icon "button" at bounding box center [204, 78] width 5 height 5
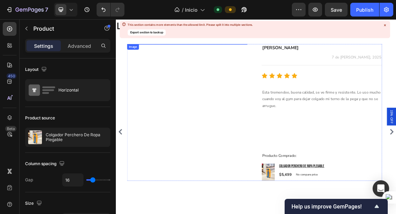
click at [188, 56] on img at bounding box center [220, 56] width 177 height 0
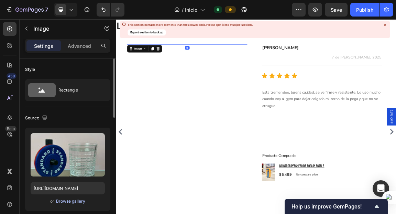
click at [70, 199] on div "Browse gallery" at bounding box center [70, 201] width 29 height 6
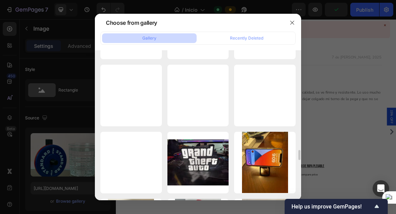
scroll to position [1587, 0]
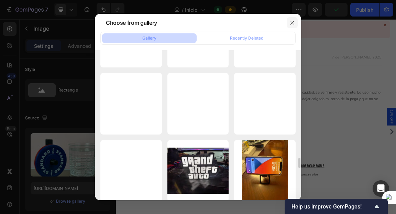
click at [291, 20] on icon "button" at bounding box center [291, 22] width 5 height 5
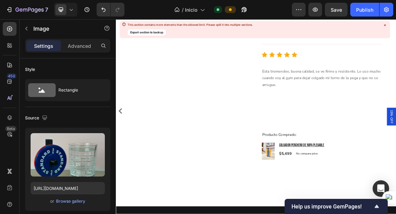
scroll to position [1739, 0]
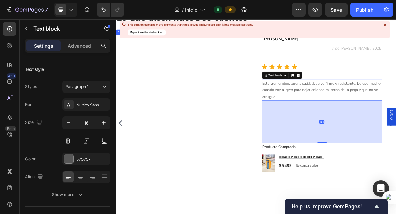
click at [121, 168] on icon "Carousel Back Arrow" at bounding box center [121, 172] width 5 height 8
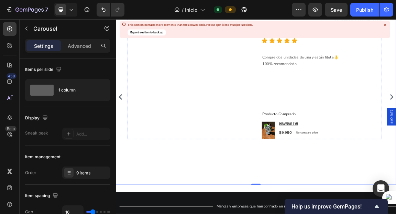
scroll to position [1791, 0]
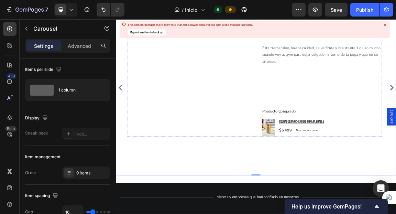
scroll to position [1767, 0]
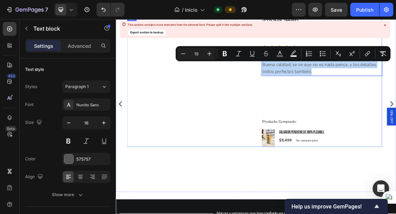
drag, startPoint x: 405, startPoint y: 96, endPoint x: 319, endPoint y: 76, distance: 87.9
click at [319, 76] on div "Image Pato G. Text block Text block 7 de Julio, 2025 Text block Row Title Line …" at bounding box center [319, 111] width 375 height 192
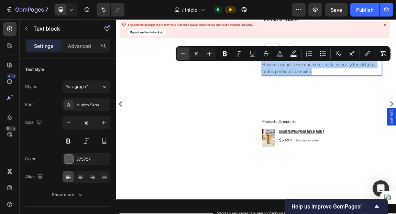
click at [184, 53] on icon "Editor contextual toolbar" at bounding box center [183, 53] width 7 height 7
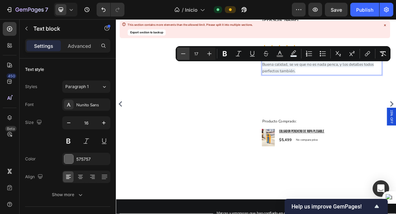
click at [184, 53] on icon "Editor contextual toolbar" at bounding box center [183, 53] width 7 height 7
type input "16"
click at [292, 54] on icon "Editor contextual toolbar" at bounding box center [293, 52] width 5 height 4
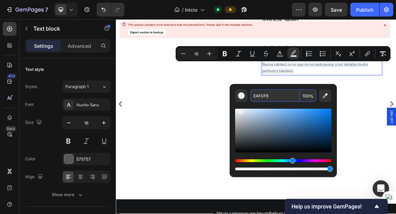
click at [270, 98] on input "EAF0F6" at bounding box center [274, 95] width 49 height 12
type input "FFFFFF"
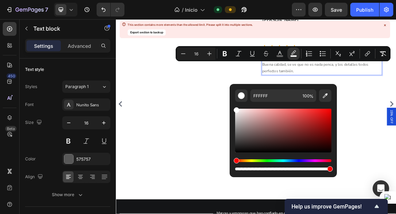
click at [242, 104] on div "Editor contextual toolbar" at bounding box center [283, 137] width 96 height 70
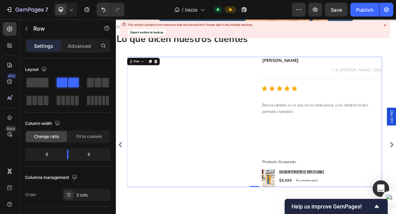
scroll to position [1704, 0]
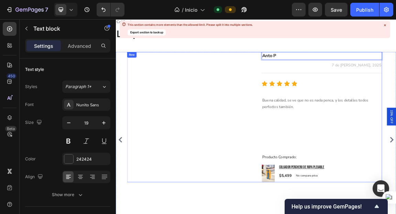
scroll to position [1729, 0]
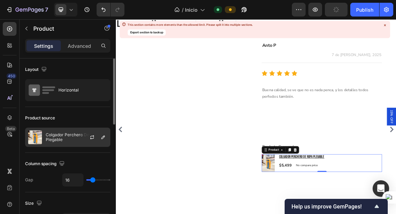
click at [73, 138] on p "Colgador Perchero De Ropa Plegable" at bounding box center [76, 137] width 61 height 10
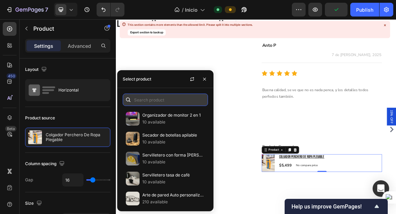
click at [164, 103] on input "text" at bounding box center [165, 99] width 85 height 12
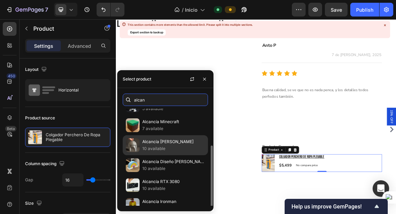
scroll to position [41, 0]
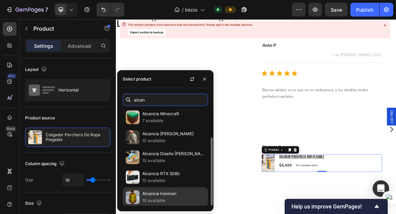
type input "alcan"
click at [160, 190] on p "Alcancía Ironman" at bounding box center [173, 193] width 62 height 7
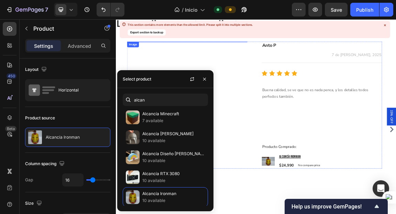
click at [277, 52] on img at bounding box center [220, 52] width 177 height 0
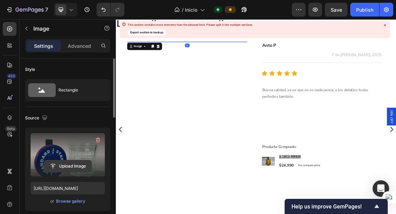
click at [71, 165] on input "file" at bounding box center [67, 166] width 47 height 12
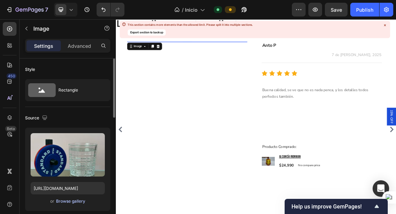
click at [79, 201] on div "Browse gallery" at bounding box center [70, 201] width 29 height 6
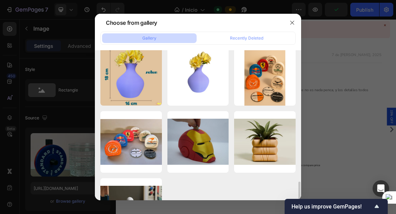
scroll to position [1000, 0]
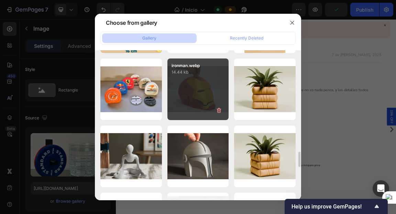
click at [184, 88] on div "ironman.webp 14.44 kb" at bounding box center [197, 88] width 61 height 61
type input "https://cdn.shopify.com/s/files/1/0640/0924/0746/files/gempages_554439953539400…"
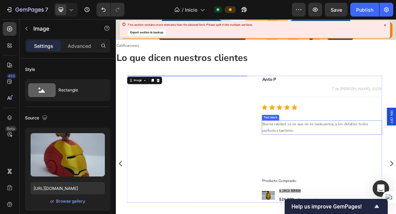
scroll to position [1680, 0]
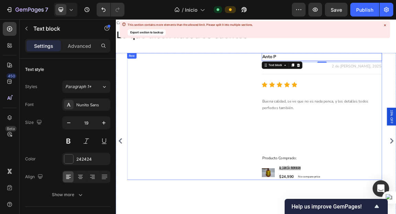
scroll to position [1719, 0]
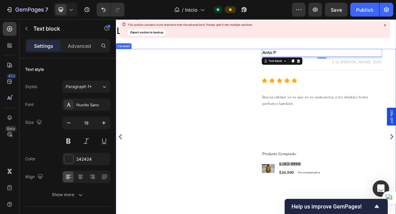
click at [237, 213] on div "Image Anto P Text block 8 Text block 2 de Julio, 2025 Text block Row Title Line…" at bounding box center [319, 192] width 375 height 258
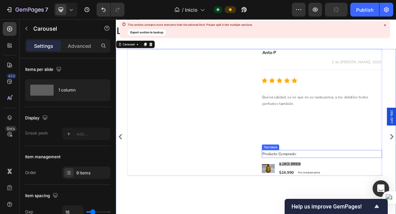
scroll to position [1709, 0]
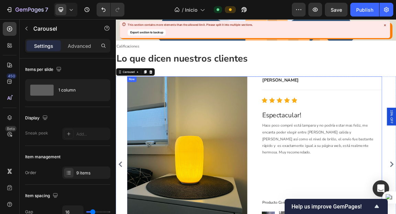
scroll to position [1687, 0]
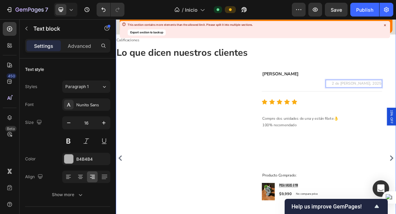
click at [390, 86] on div "Personaliza a tu medida Heading Ver más Button Hero Banner Calificaciones Text …" at bounding box center [322, 94] width 412 height 516
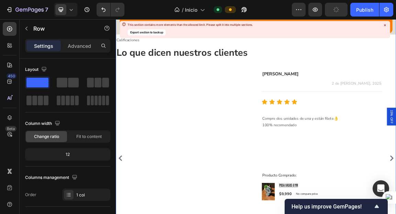
scroll to position [1701, 0]
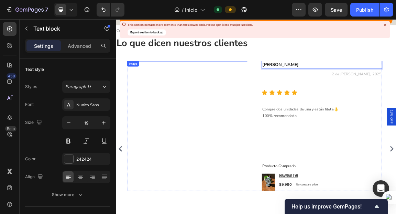
scroll to position [1710, 0]
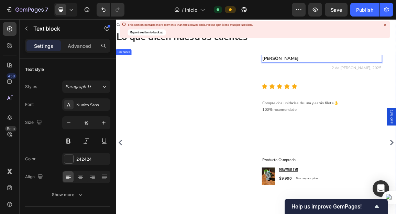
click at [122, 196] on icon "Carousel Back Arrow" at bounding box center [122, 200] width 8 height 8
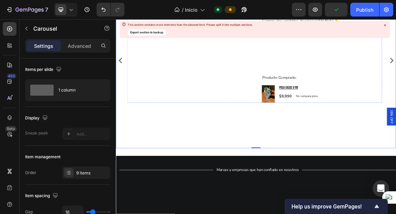
scroll to position [1840, 0]
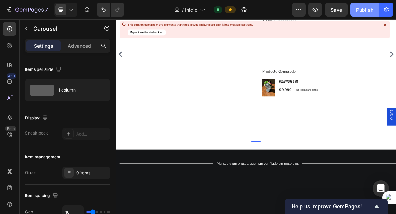
click at [354, 12] on button "Publish" at bounding box center [364, 10] width 29 height 14
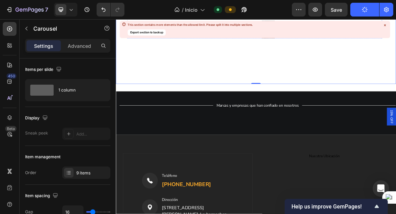
scroll to position [1924, 0]
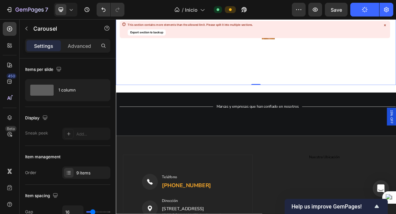
click at [383, 23] on icon at bounding box center [384, 25] width 5 height 5
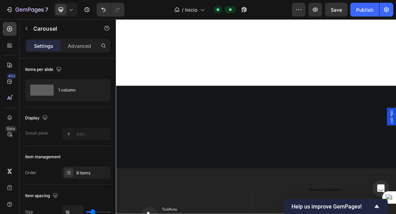
scroll to position [2304, 0]
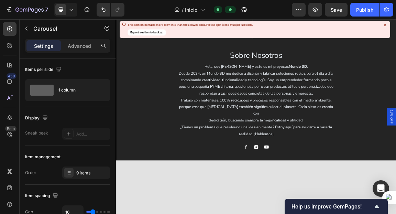
click at [152, 32] on button "Export section to backup" at bounding box center [146, 33] width 38 height 6
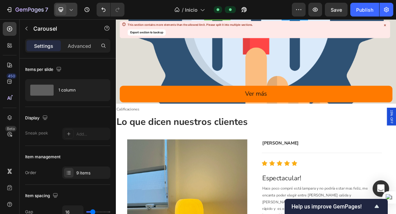
click at [64, 10] on span at bounding box center [60, 9] width 11 height 11
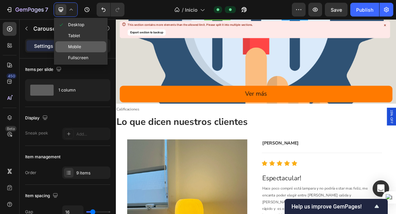
click at [77, 45] on span "Mobile" at bounding box center [74, 46] width 13 height 7
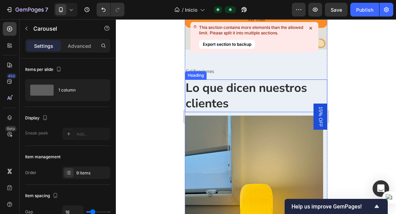
scroll to position [1571, 0]
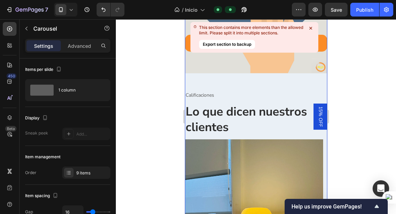
click at [287, 88] on div "Personaliza a tu medida Heading Ver más Button Hero Banner Calificaciones Text …" at bounding box center [255, 181] width 142 height 600
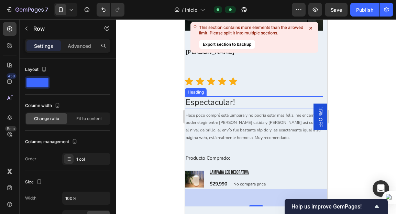
scroll to position [1856, 0]
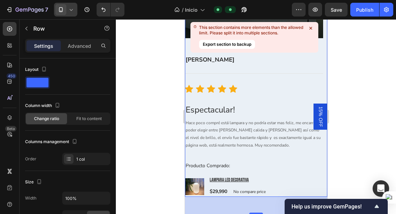
click at [66, 9] on div at bounding box center [65, 10] width 23 height 14
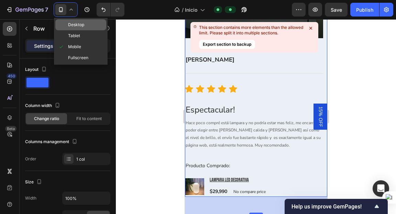
click at [79, 19] on div "Desktop" at bounding box center [80, 24] width 51 height 11
type input "1200"
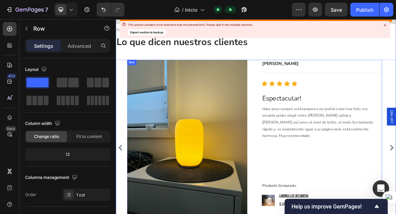
scroll to position [1813, 0]
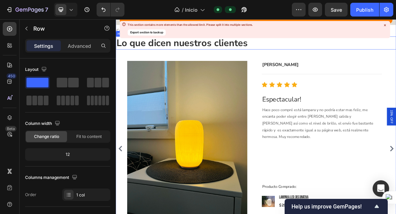
click at [383, 25] on icon at bounding box center [384, 25] width 2 height 2
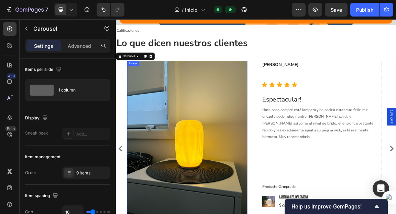
scroll to position [1851, 0]
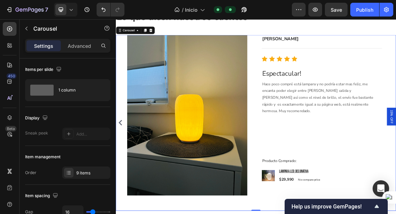
click at [122, 167] on icon "Carousel Back Arrow" at bounding box center [121, 171] width 5 height 8
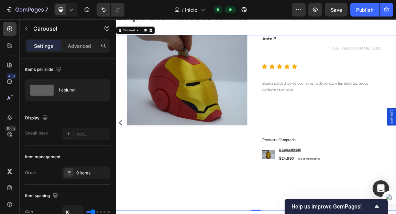
click at [122, 167] on icon "Carousel Back Arrow" at bounding box center [121, 171] width 5 height 8
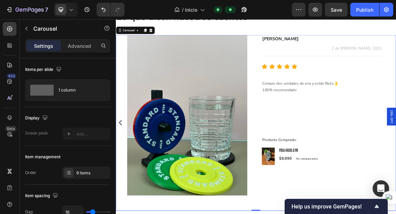
click at [122, 167] on icon "Carousel Back Arrow" at bounding box center [121, 171] width 5 height 8
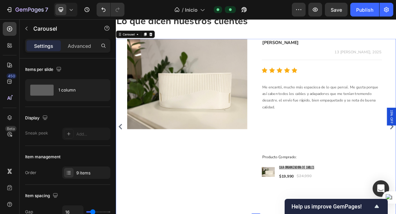
scroll to position [1845, 0]
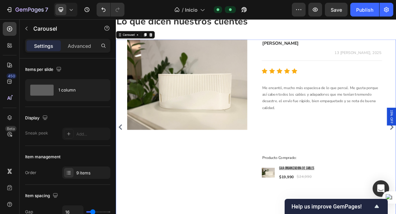
click at [121, 174] on icon "Carousel Back Arrow" at bounding box center [121, 178] width 5 height 8
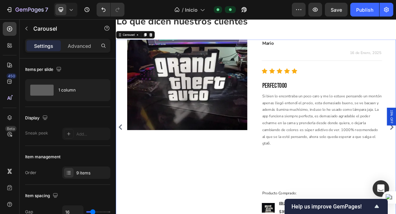
click at [121, 174] on icon "Carousel Back Arrow" at bounding box center [121, 178] width 5 height 8
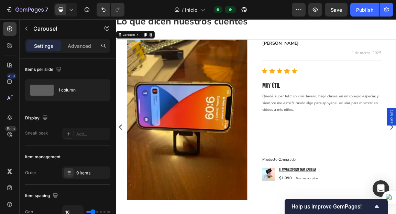
click at [121, 174] on icon "Carousel Back Arrow" at bounding box center [121, 178] width 5 height 8
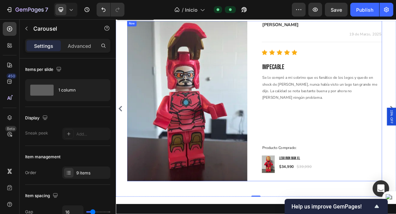
scroll to position [1878, 0]
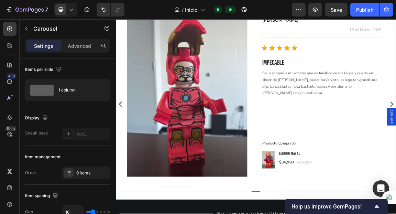
click at [122, 140] on icon "Carousel Back Arrow" at bounding box center [122, 144] width 8 height 8
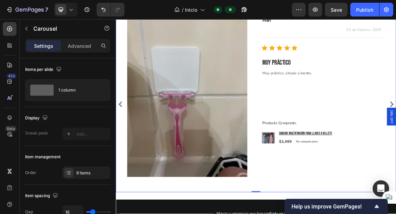
click at [122, 140] on icon "Carousel Back Arrow" at bounding box center [122, 144] width 8 height 8
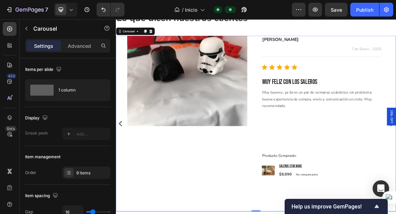
scroll to position [1845, 0]
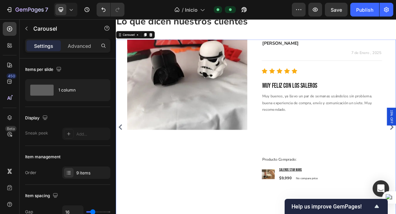
click at [122, 166] on div "Image Cecilia Text block Title Line Icon Icon Icon Icon Icon Icon List Hoz Espe…" at bounding box center [322, 178] width 412 height 258
click at [122, 174] on icon "Carousel Back Arrow" at bounding box center [122, 178] width 8 height 8
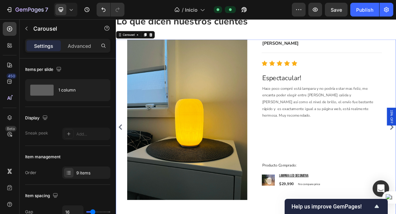
click at [122, 174] on icon "Carousel Back Arrow" at bounding box center [122, 178] width 8 height 8
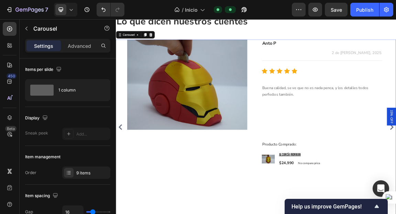
click at [122, 174] on icon "Carousel Back Arrow" at bounding box center [122, 178] width 8 height 8
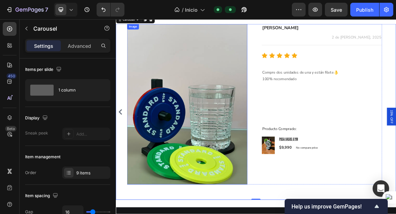
scroll to position [1880, 0]
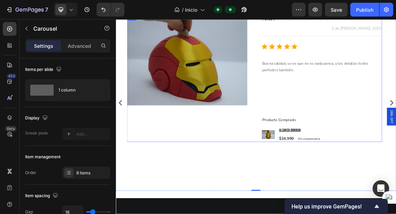
scroll to position [1844, 0]
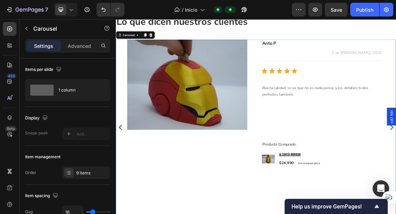
click at [123, 174] on icon "Carousel Back Arrow" at bounding box center [122, 178] width 8 height 8
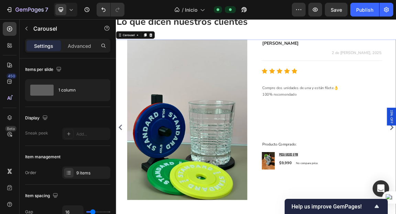
click at [123, 174] on icon "Carousel Back Arrow" at bounding box center [122, 178] width 8 height 8
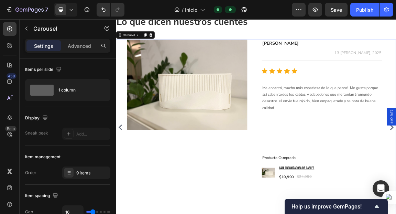
click at [123, 174] on icon "Carousel Back Arrow" at bounding box center [122, 178] width 8 height 8
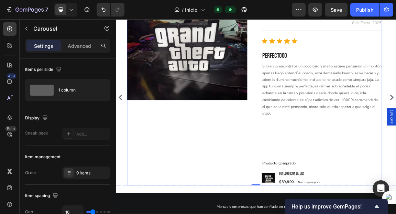
scroll to position [1897, 0]
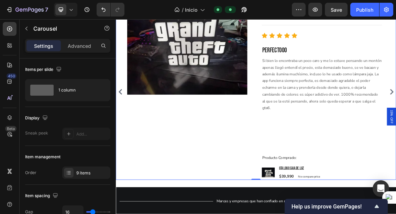
click at [123, 122] on icon "Carousel Back Arrow" at bounding box center [122, 126] width 8 height 8
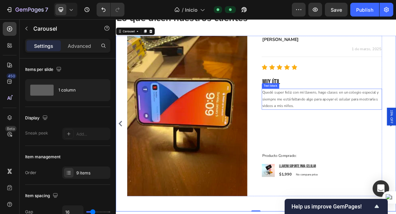
scroll to position [1847, 0]
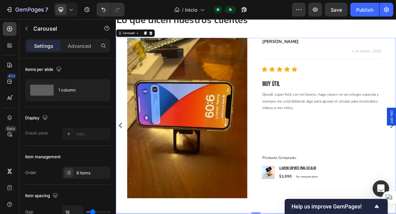
click at [123, 172] on icon "Carousel Back Arrow" at bounding box center [121, 175] width 5 height 8
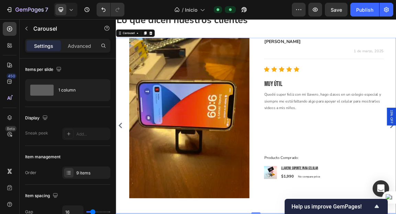
click at [123, 172] on icon "Carousel Back Arrow" at bounding box center [121, 175] width 5 height 8
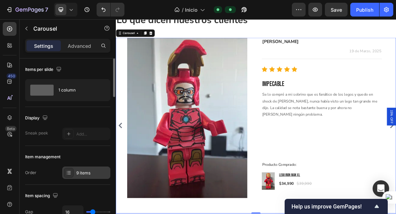
click at [86, 171] on div "9 items" at bounding box center [92, 173] width 32 height 6
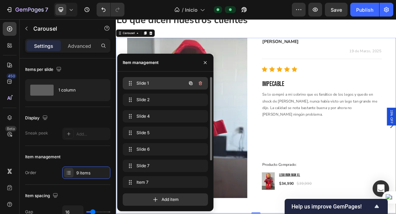
click at [159, 86] on div "Slide 1 Slide 1" at bounding box center [155, 83] width 60 height 10
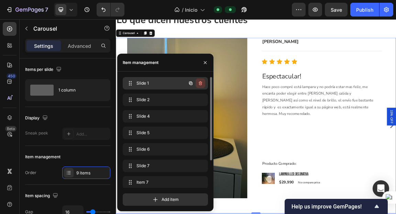
click at [198, 82] on icon "button" at bounding box center [199, 82] width 5 height 5
click at [198, 82] on div "Delete" at bounding box center [195, 83] width 13 height 6
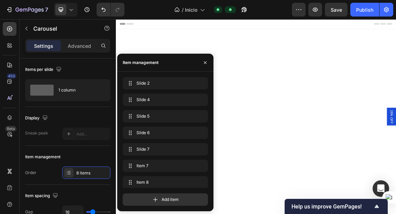
scroll to position [1847, 0]
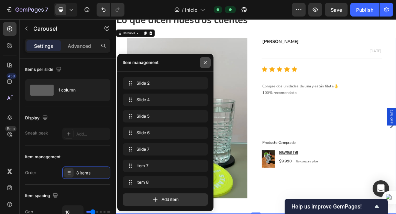
click at [204, 61] on icon "button" at bounding box center [205, 62] width 3 height 3
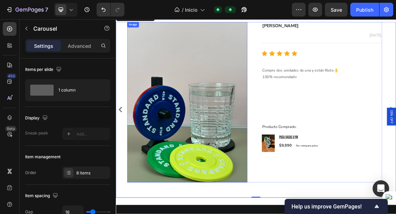
scroll to position [1826, 0]
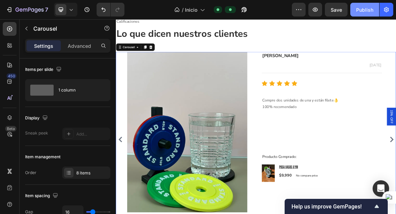
click at [357, 13] on button "Publish" at bounding box center [364, 10] width 29 height 14
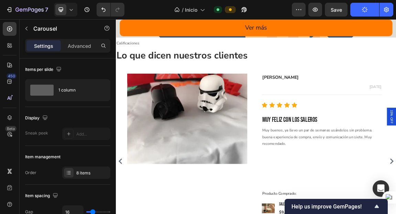
scroll to position [1818, 0]
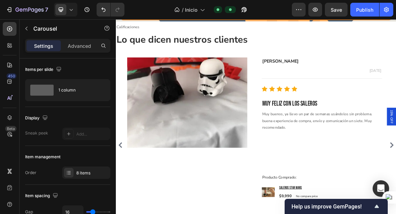
click at [124, 200] on icon "Carousel Back Arrow" at bounding box center [122, 204] width 8 height 8
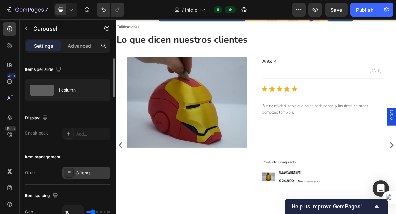
click at [71, 173] on div at bounding box center [69, 173] width 10 height 10
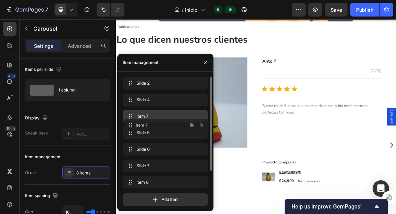
drag, startPoint x: 132, startPoint y: 165, endPoint x: 133, endPoint y: 125, distance: 40.5
click at [151, 114] on span "Item 7" at bounding box center [155, 116] width 39 height 6
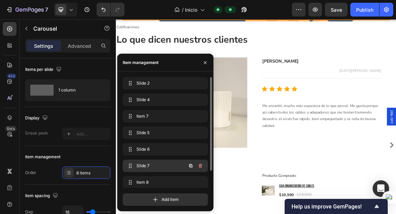
click at [148, 166] on span "Slide 7" at bounding box center [155, 165] width 39 height 6
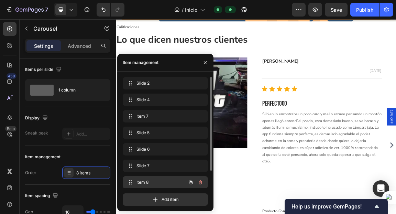
click at [146, 180] on span "Item 8" at bounding box center [155, 182] width 39 height 6
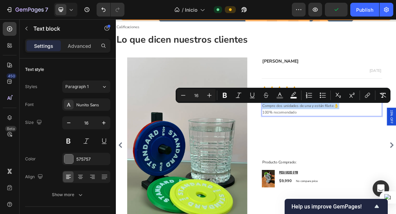
click at [380, 155] on span "100% recomendado" at bounding box center [356, 156] width 50 height 8
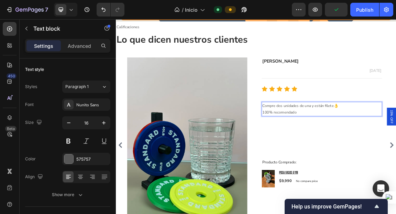
click at [380, 155] on span "100% recomendado" at bounding box center [356, 156] width 50 height 8
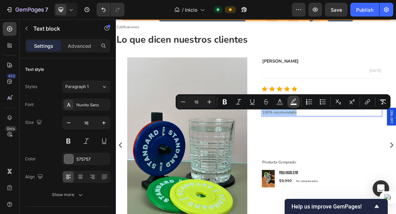
click at [289, 102] on button "color" at bounding box center [293, 101] width 12 height 12
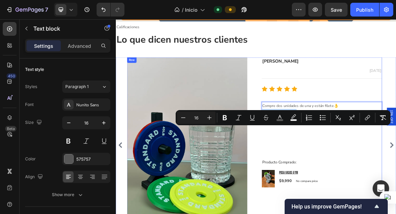
scroll to position [1794, 0]
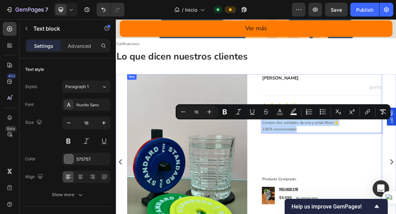
drag, startPoint x: 387, startPoint y: 180, endPoint x: 326, endPoint y: 164, distance: 63.1
click at [326, 164] on div "Image Pedro M. Text block Text block 2 de Julio, 2025 Text block Row Title Line…" at bounding box center [319, 218] width 375 height 236
click at [291, 110] on icon "Editor contextual toolbar" at bounding box center [293, 111] width 7 height 7
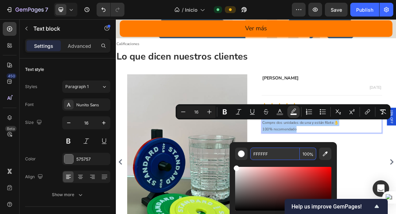
click at [274, 156] on input "FFFFFF" at bounding box center [274, 153] width 49 height 12
paste input "EAF0F6"
type input "EAF0F6"
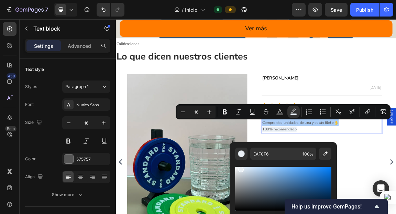
click at [240, 163] on div "Editor contextual toolbar" at bounding box center [283, 195] width 96 height 70
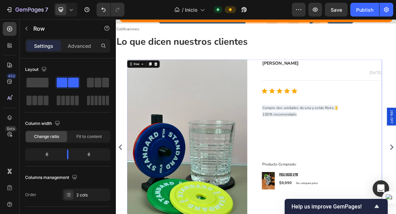
scroll to position [1826, 0]
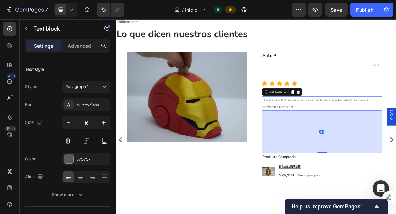
scroll to position [1817, 0]
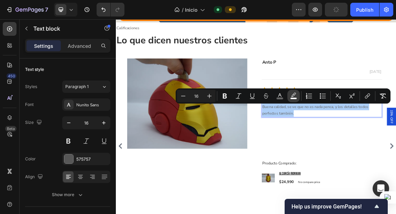
click at [293, 95] on icon "Editor contextual toolbar" at bounding box center [293, 95] width 7 height 7
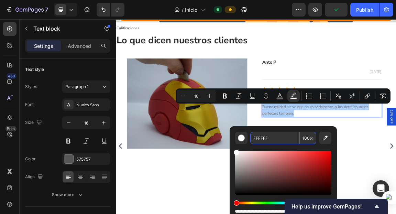
click at [276, 137] on input "FFFFFF" at bounding box center [274, 137] width 49 height 12
paste input "EAF0F6"
type input "EAF0F6"
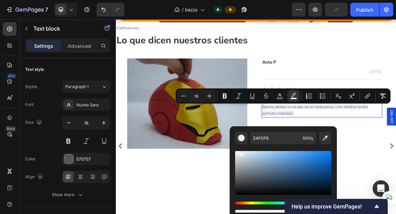
click at [274, 149] on div "Editor contextual toolbar" at bounding box center [283, 179] width 96 height 70
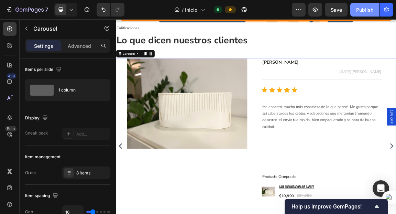
click at [362, 8] on div "Publish" at bounding box center [364, 9] width 17 height 7
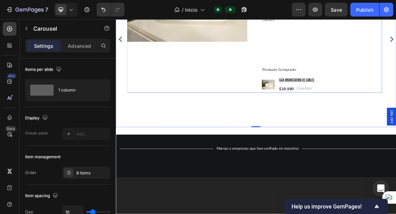
scroll to position [1799, 0]
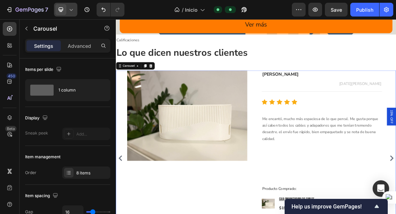
click at [62, 11] on icon at bounding box center [61, 10] width 4 height 4
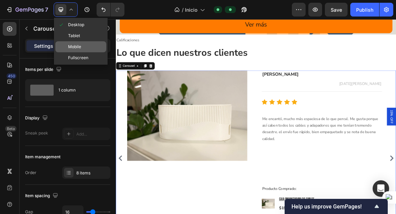
click at [75, 45] on span "Mobile" at bounding box center [74, 46] width 13 height 7
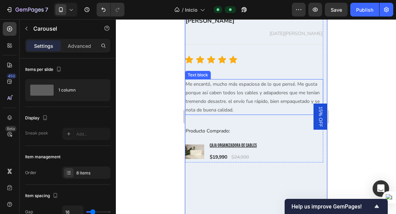
scroll to position [1640, 0]
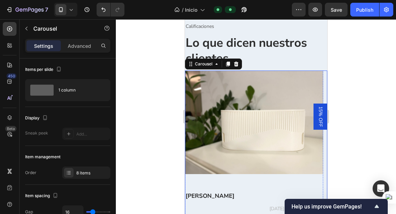
click at [199, 108] on img at bounding box center [253, 122] width 138 height 104
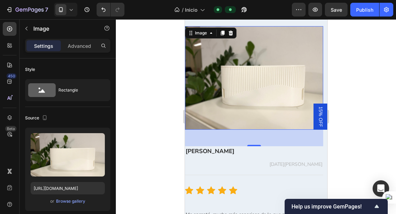
scroll to position [1647, 0]
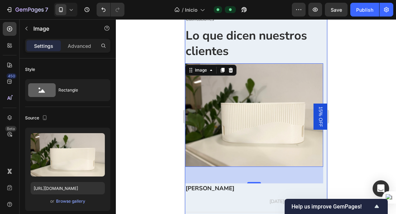
click at [297, 60] on div "Personaliza a tu medida Heading Ver más Button Hero Banner Calificaciones Text …" at bounding box center [255, 115] width 142 height 620
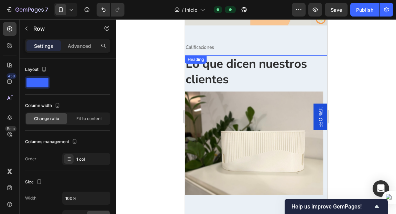
scroll to position [1612, 0]
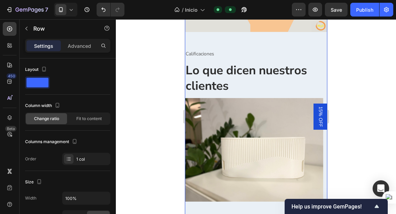
click at [317, 94] on div "Personaliza a tu medida Heading Ver más Button Hero Banner Calificaciones Text …" at bounding box center [255, 150] width 142 height 620
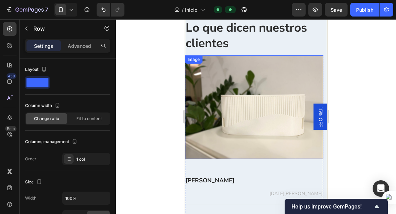
scroll to position [1683, 0]
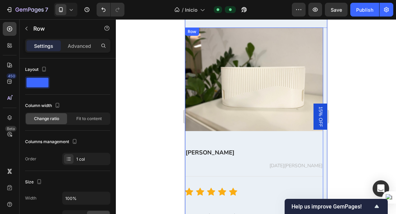
click at [229, 145] on div "Image" at bounding box center [253, 87] width 138 height 120
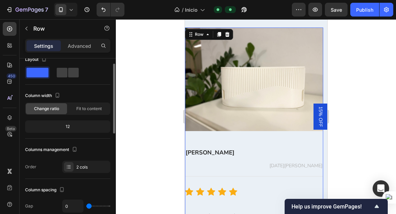
scroll to position [11, 0]
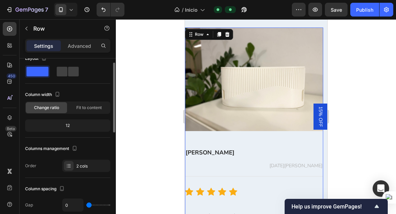
click at [69, 124] on div "12" at bounding box center [67, 126] width 82 height 10
click at [90, 106] on span "Fit to content" at bounding box center [88, 107] width 25 height 6
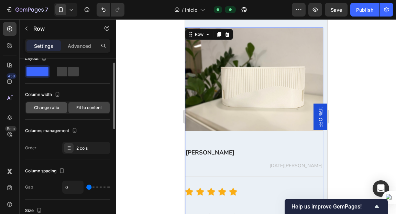
click at [49, 110] on span "Change ratio" at bounding box center [46, 107] width 25 height 6
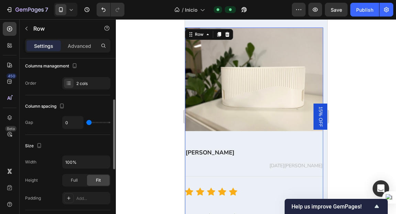
scroll to position [96, 0]
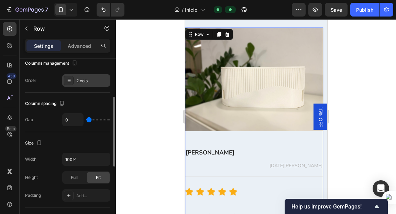
click at [83, 84] on div "2 cols" at bounding box center [86, 80] width 48 height 12
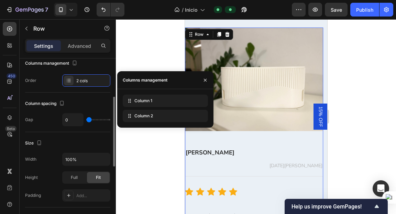
click at [48, 88] on div "Layout Column width Change ratio Fit to content 12 Columns management Order 2 c…" at bounding box center [67, 27] width 85 height 130
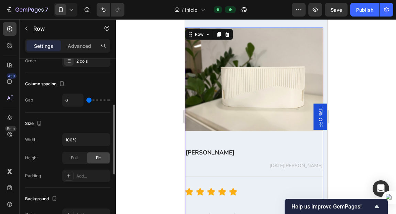
scroll to position [126, 0]
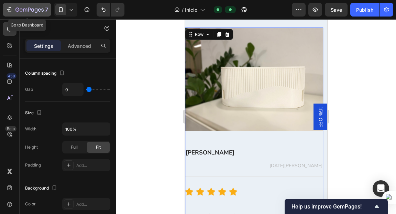
click at [12, 12] on div "7" at bounding box center [27, 9] width 42 height 8
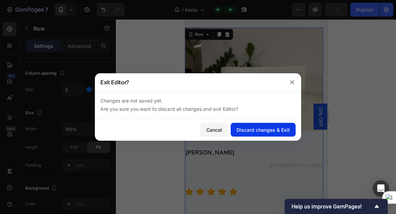
click at [247, 130] on div "Discard changes & Exit" at bounding box center [262, 129] width 53 height 7
